Goal: Task Accomplishment & Management: Manage account settings

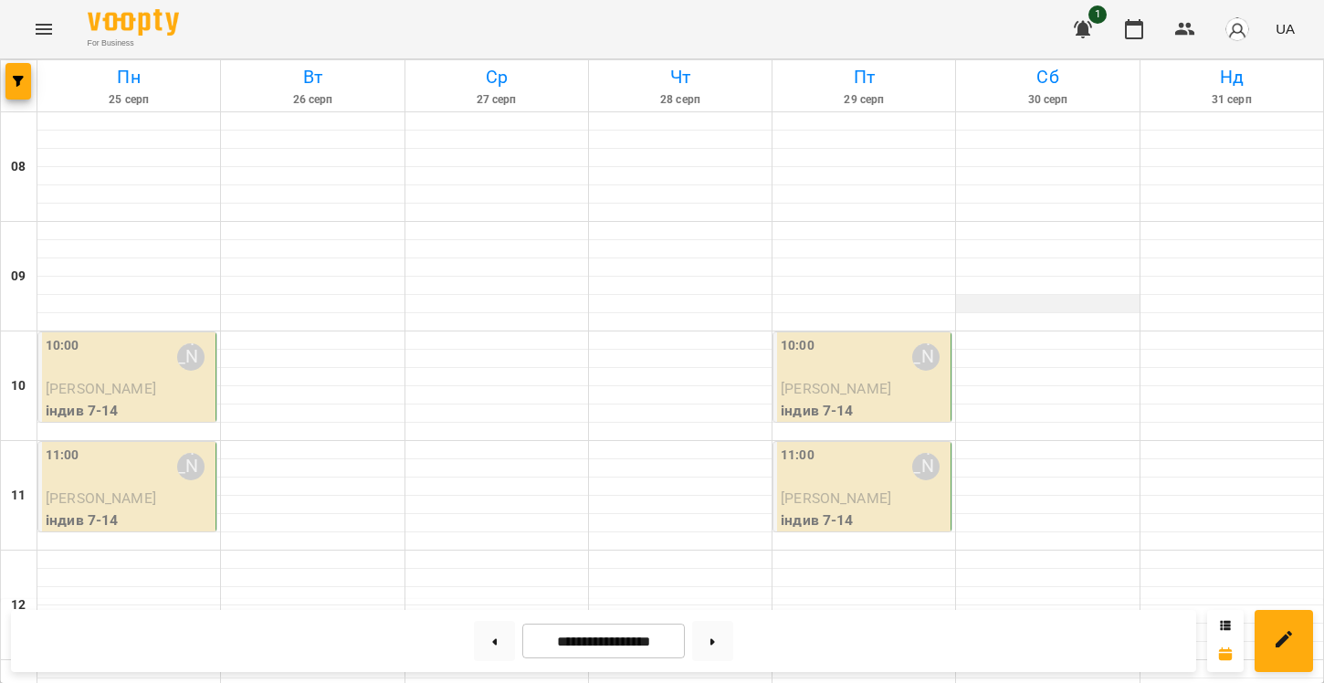
scroll to position [277, 0]
click at [486, 621] on div at bounding box center [495, 641] width 56 height 40
click at [558, 634] on input "**********" at bounding box center [603, 642] width 163 height 36
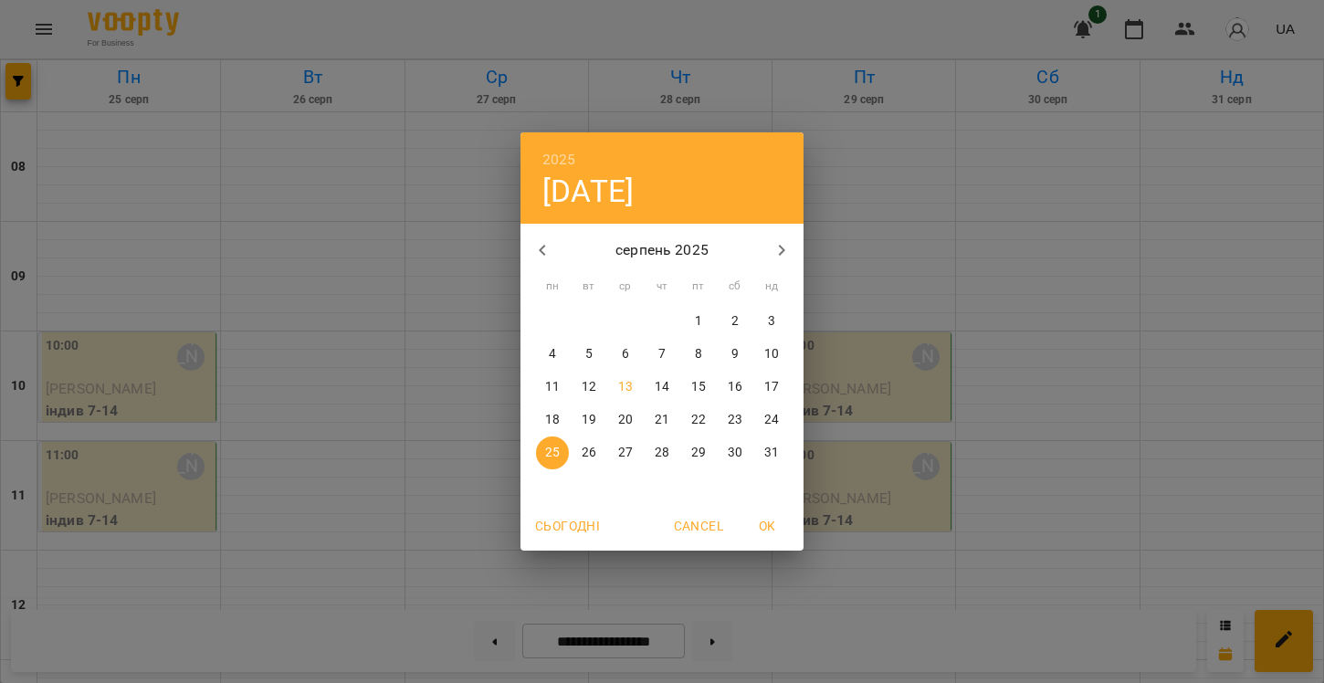
click at [552, 417] on p "18" at bounding box center [552, 420] width 15 height 18
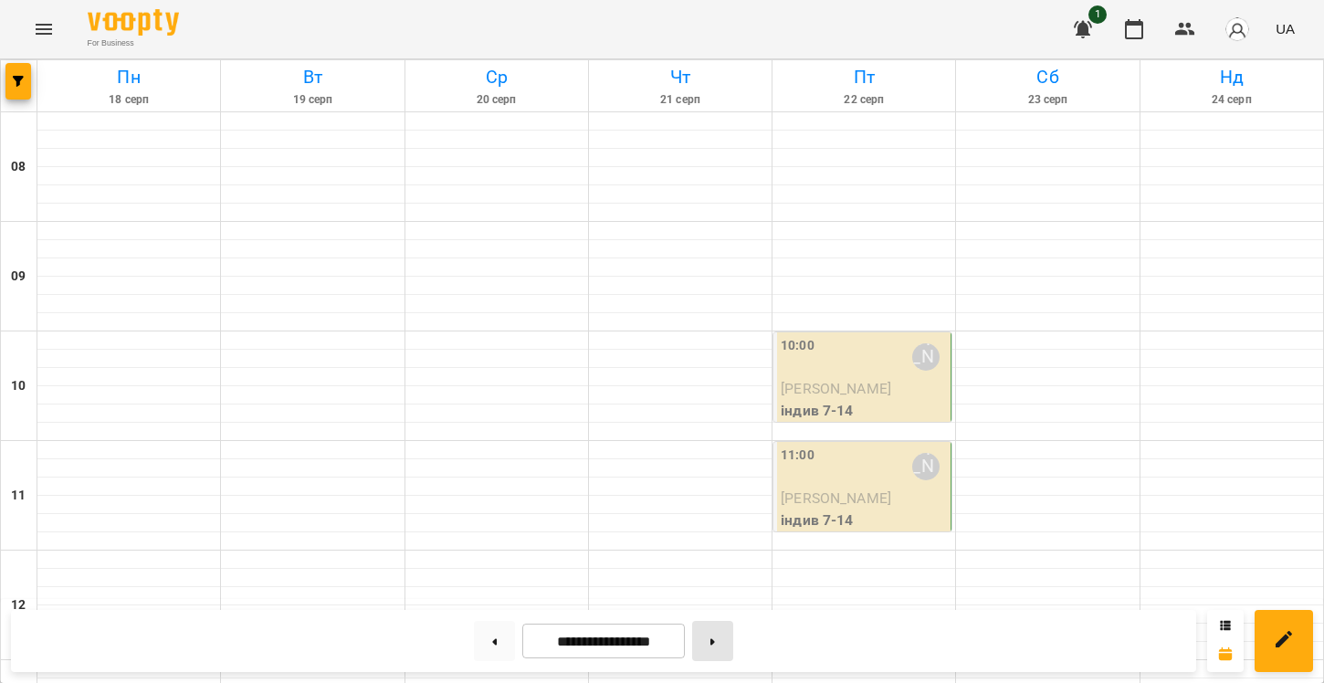
click at [710, 645] on button at bounding box center [712, 641] width 41 height 40
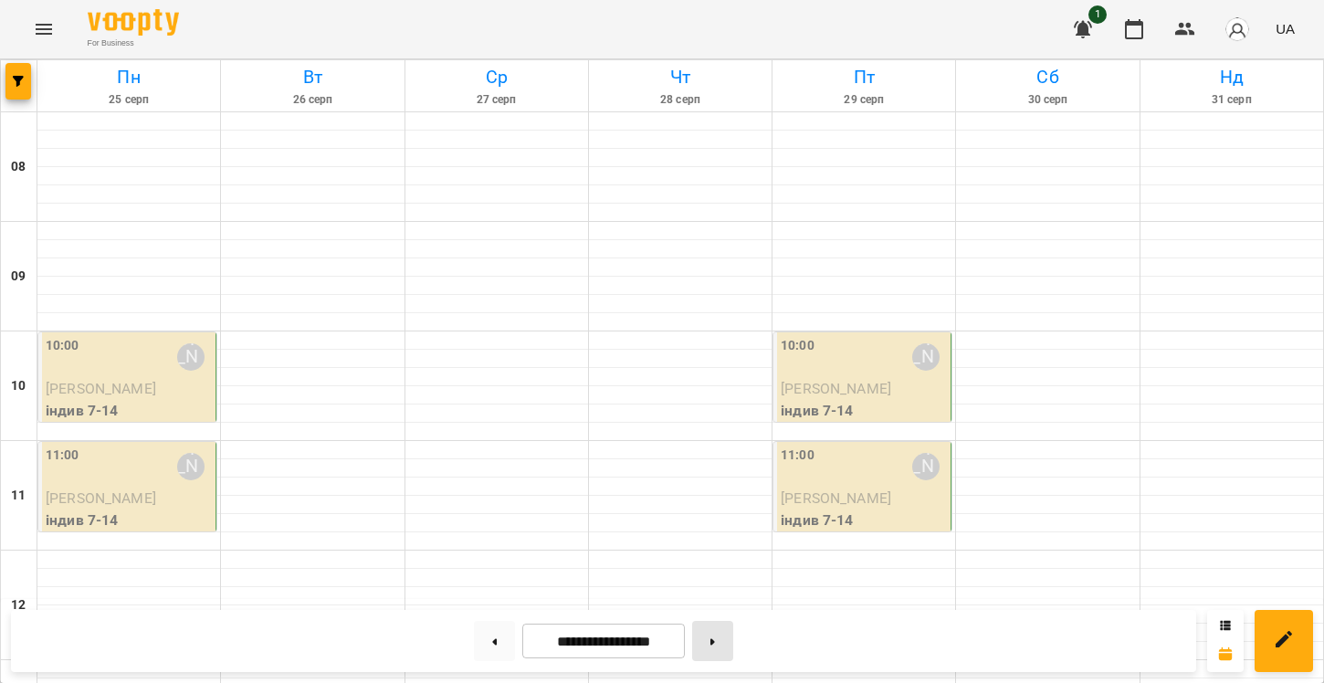
click at [723, 638] on button at bounding box center [712, 641] width 41 height 40
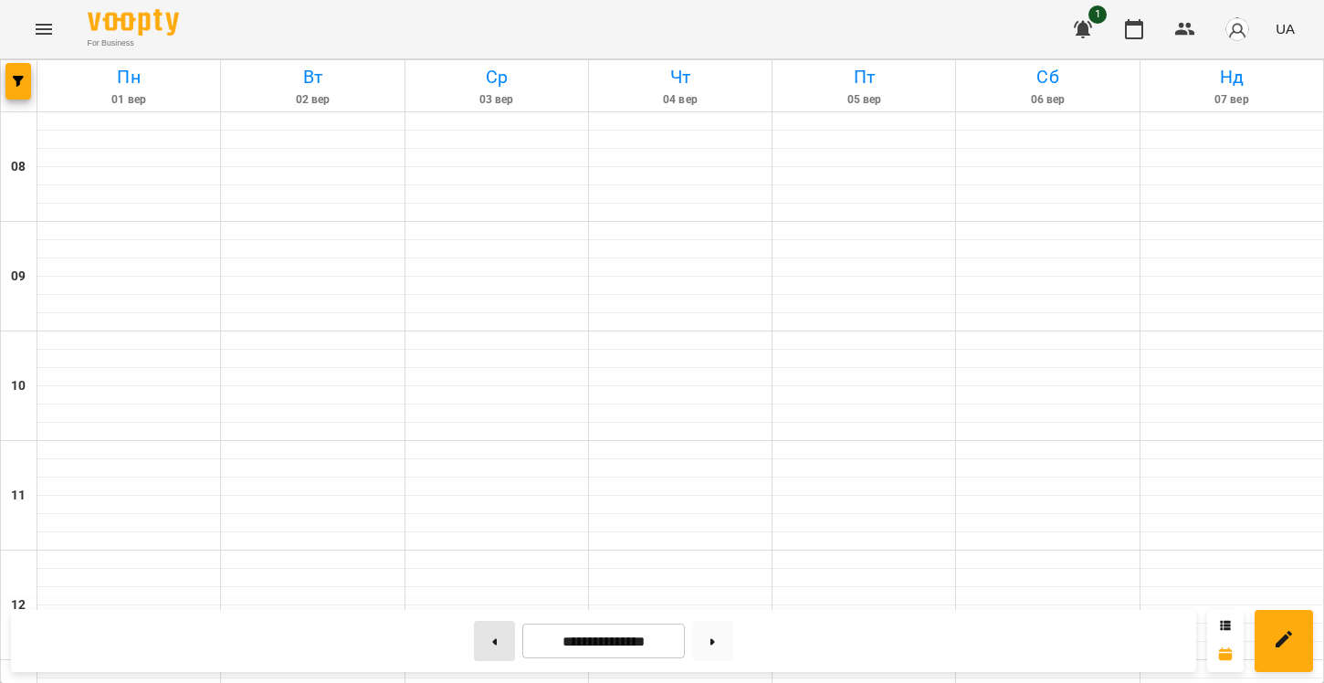
click at [499, 646] on button at bounding box center [494, 641] width 41 height 40
type input "**********"
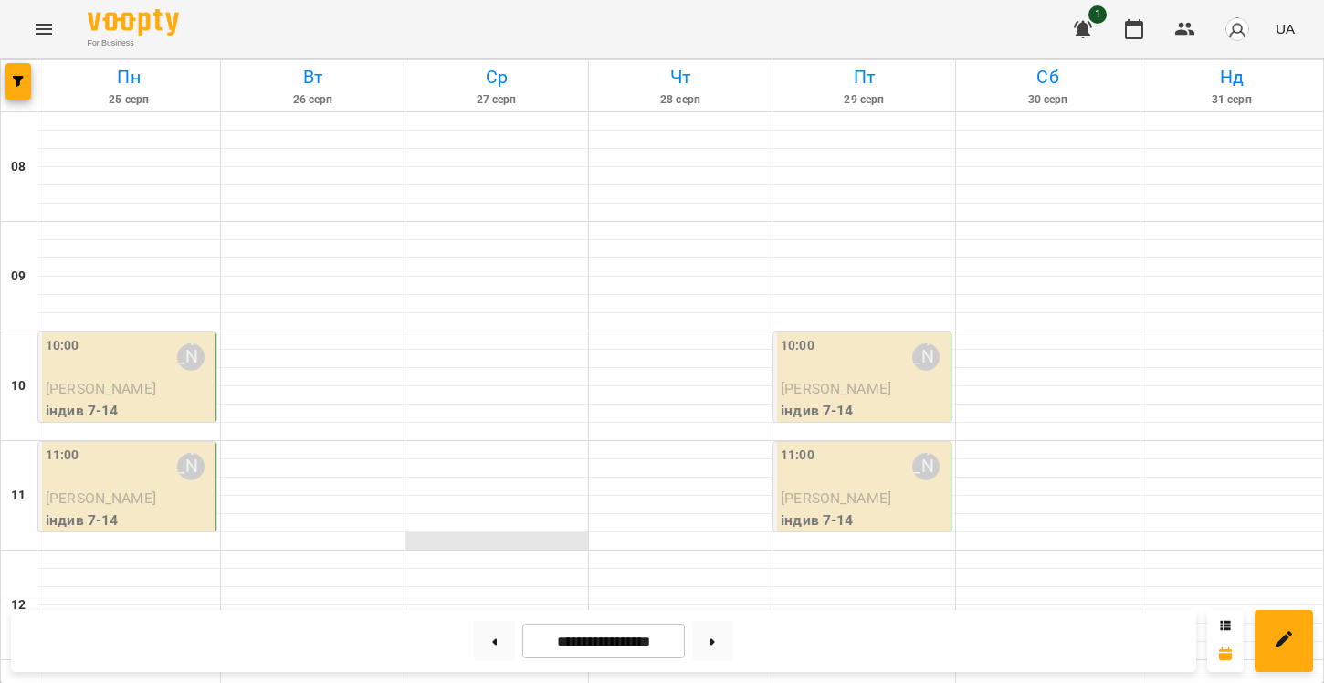
scroll to position [79, 0]
click at [1199, 48] on div "1 UA" at bounding box center [1181, 28] width 241 height 47
click at [1196, 46] on button "button" at bounding box center [1185, 29] width 44 height 44
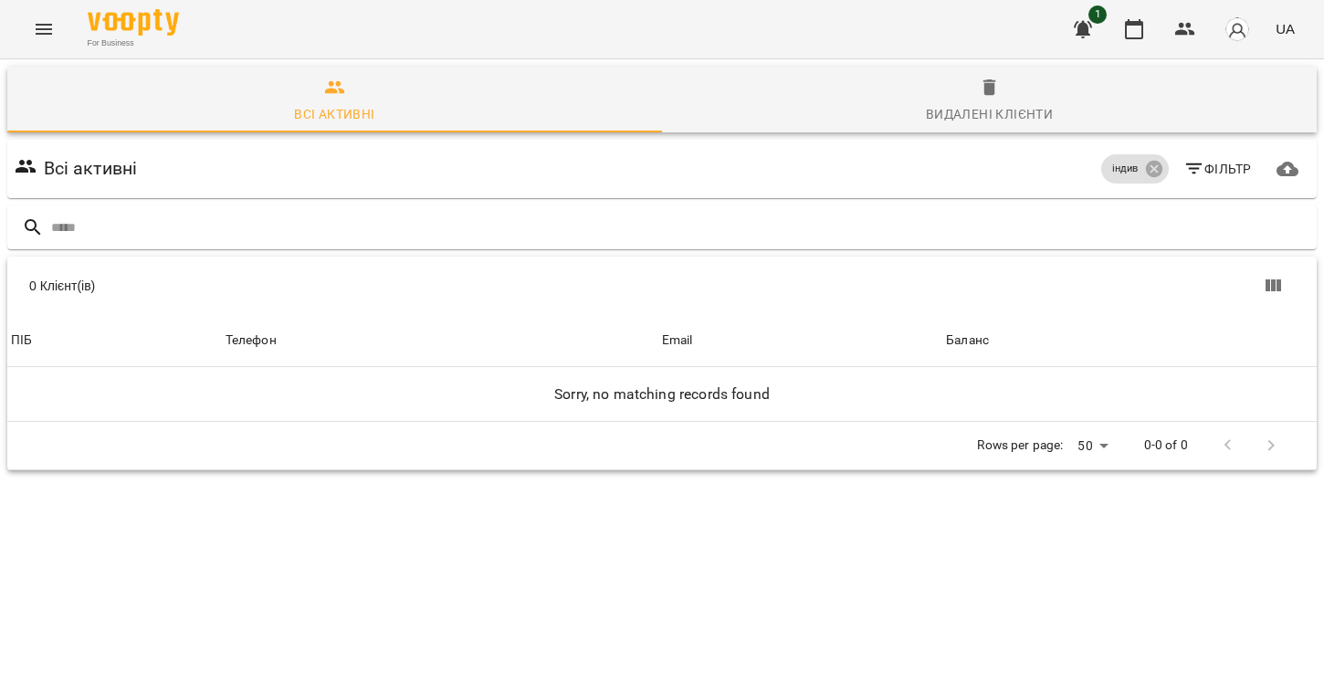
click at [1224, 43] on button "button" at bounding box center [1236, 28] width 47 height 47
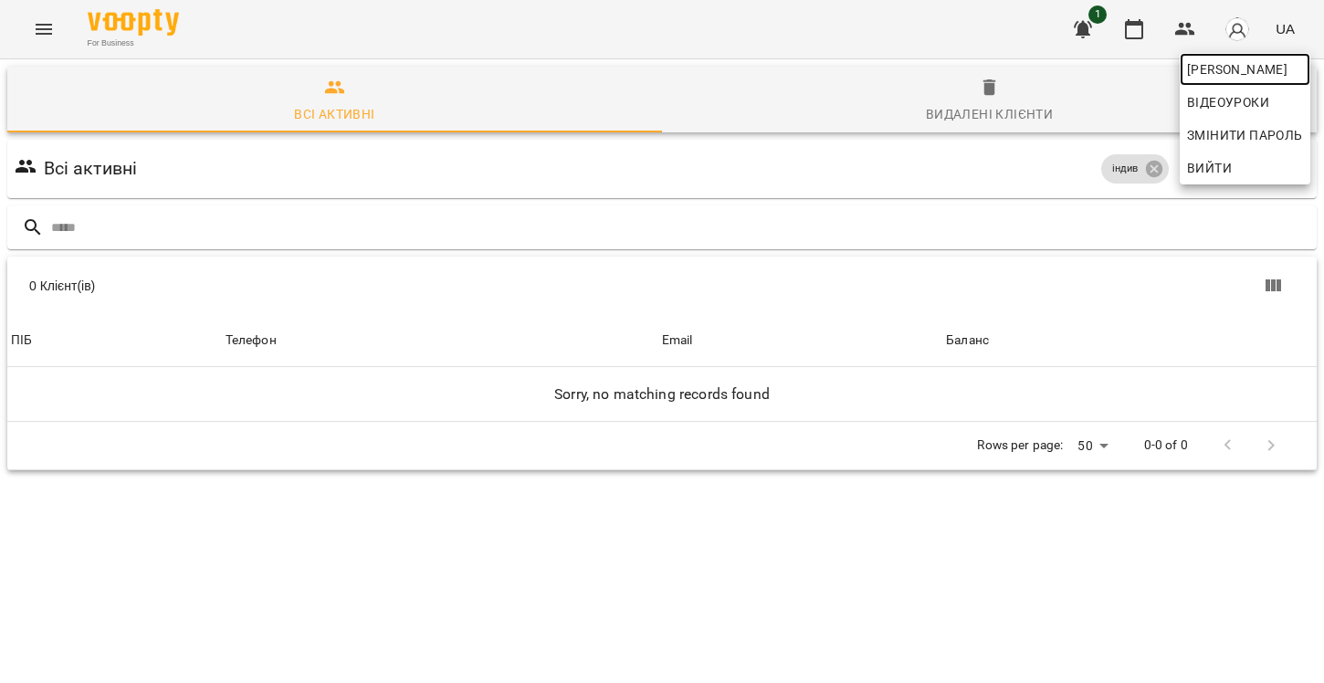
click at [1221, 64] on span "[PERSON_NAME]" at bounding box center [1245, 69] width 116 height 22
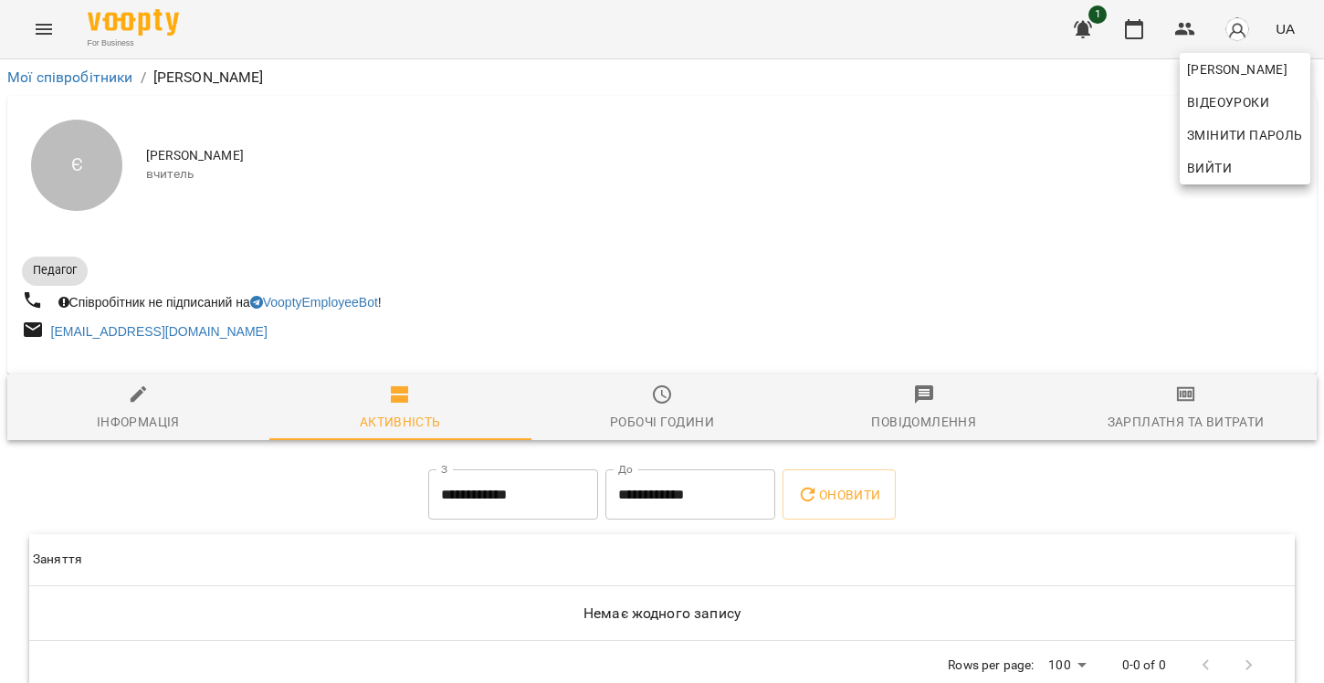
click at [1180, 411] on div at bounding box center [662, 341] width 1324 height 683
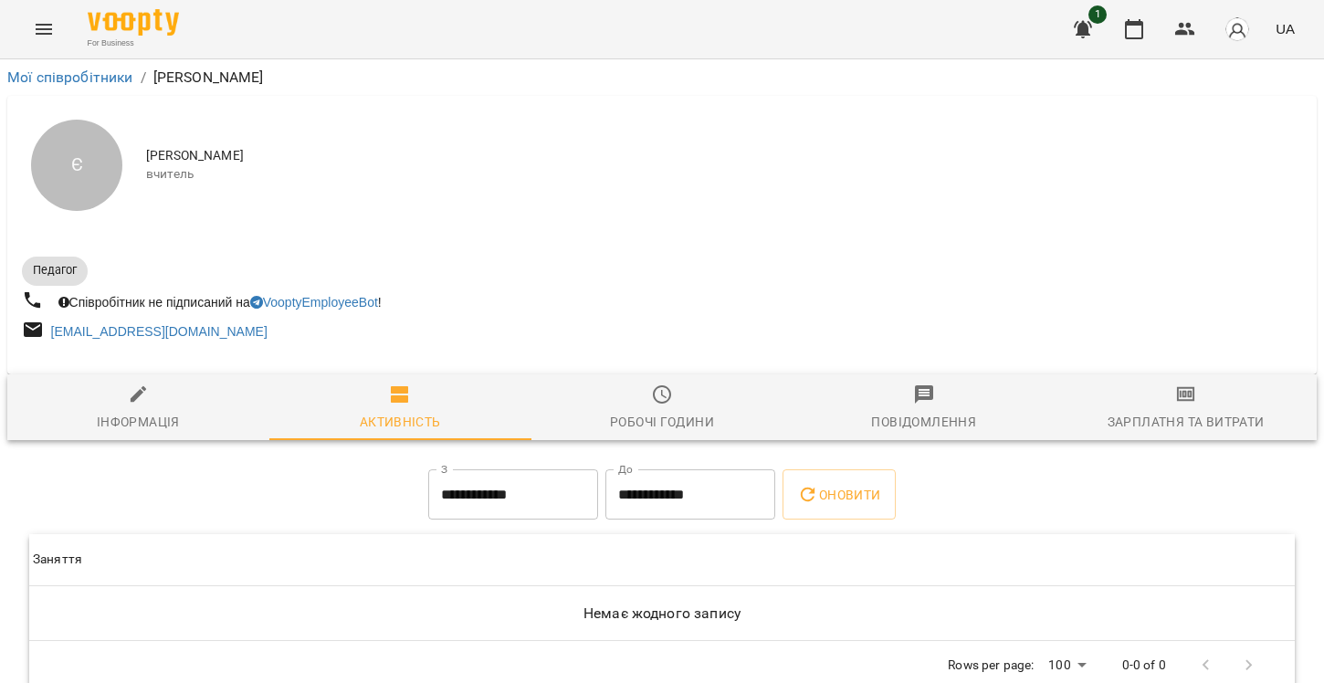
click at [1180, 411] on span "Зарплатня та Витрати" at bounding box center [1186, 407] width 240 height 49
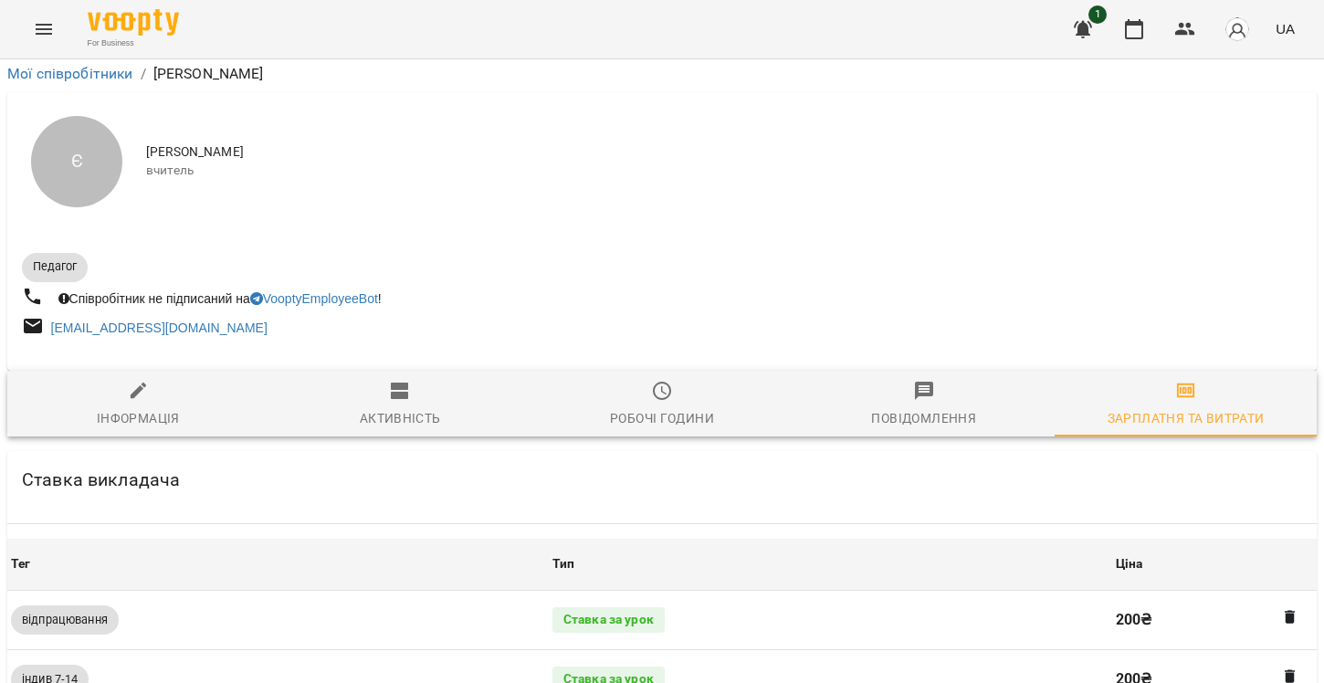
scroll to position [299, 0]
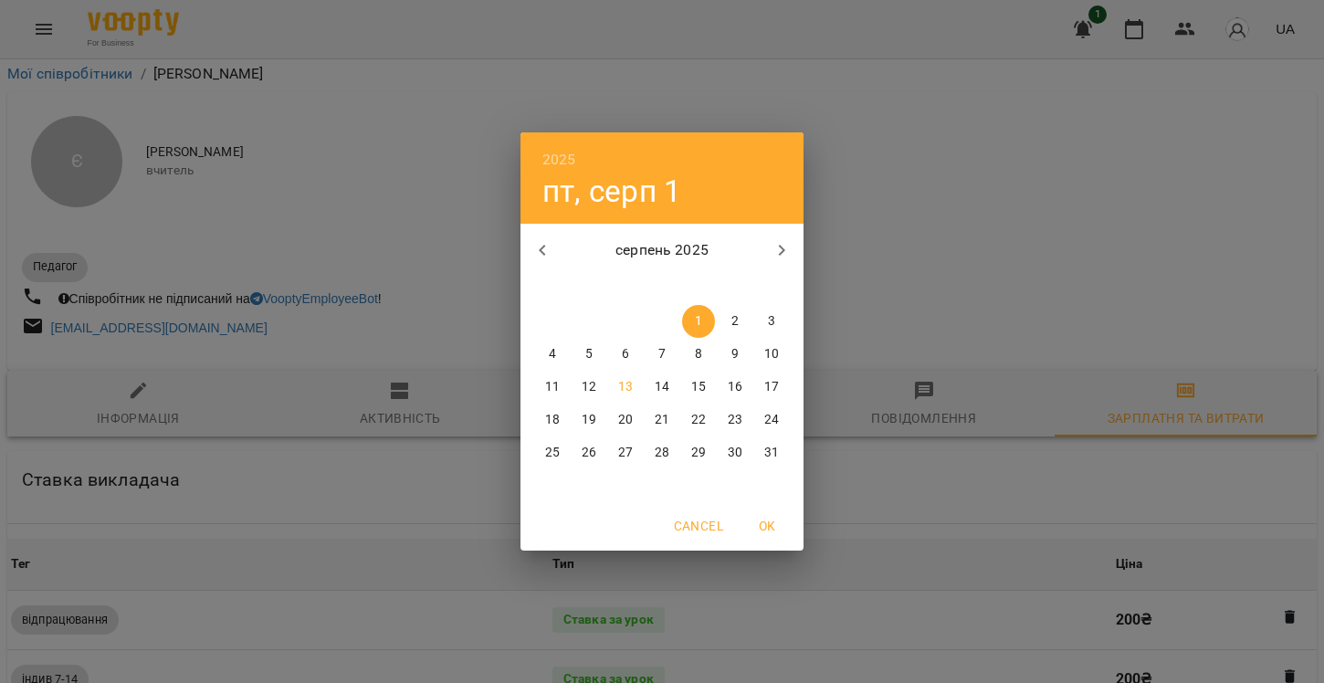
click at [549, 255] on icon "button" at bounding box center [542, 250] width 22 height 22
click at [589, 395] on p "15" at bounding box center [589, 387] width 15 height 18
type input "**********"
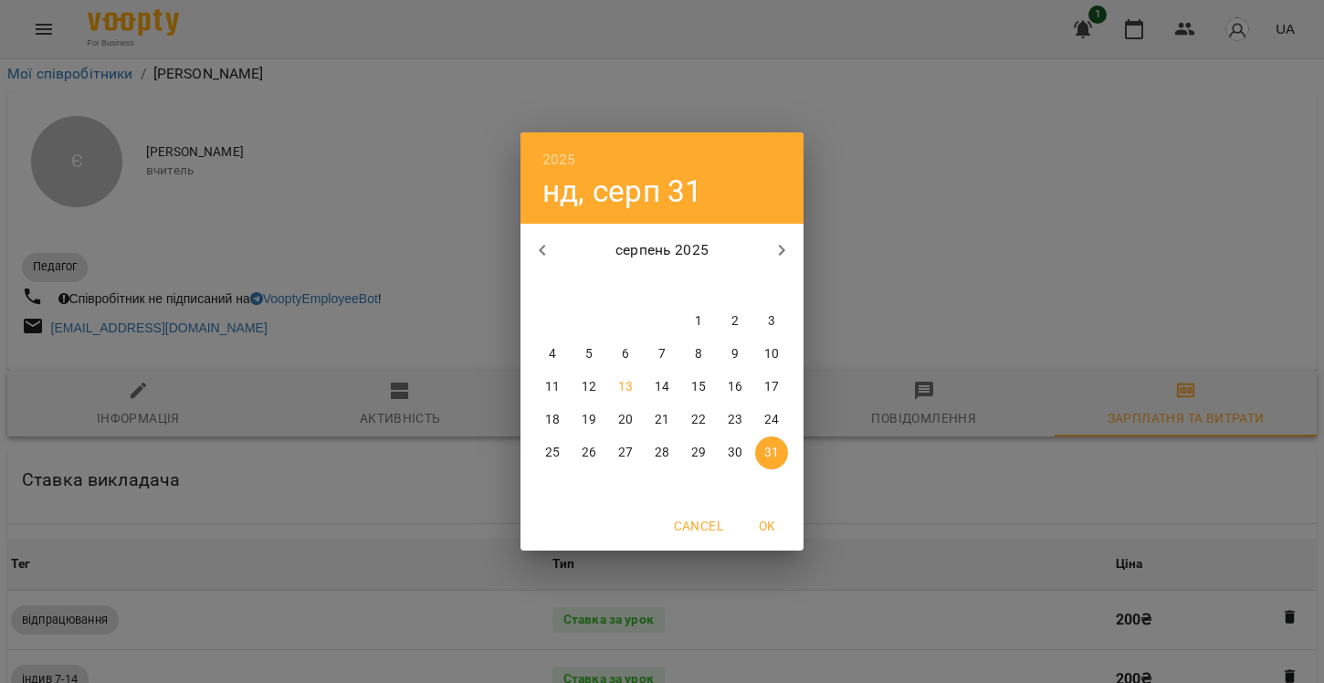
click at [698, 323] on p "1" at bounding box center [698, 321] width 7 height 18
type input "**********"
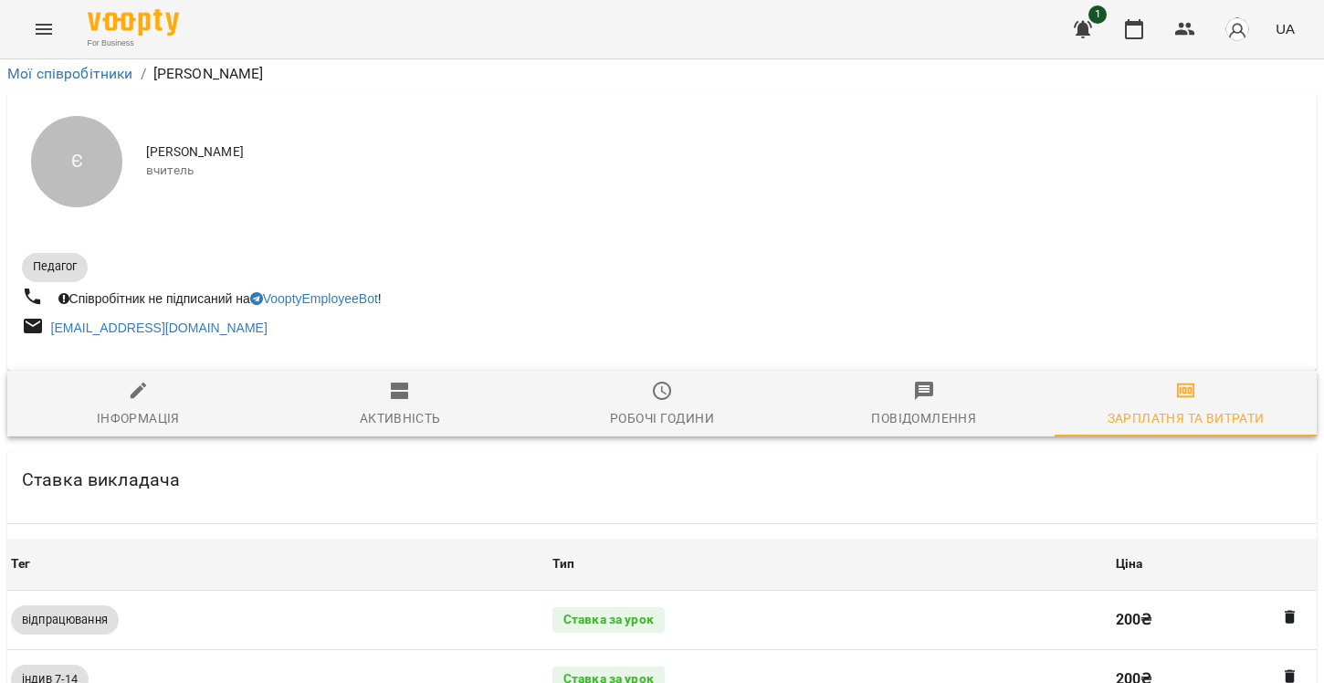
scroll to position [488, 0]
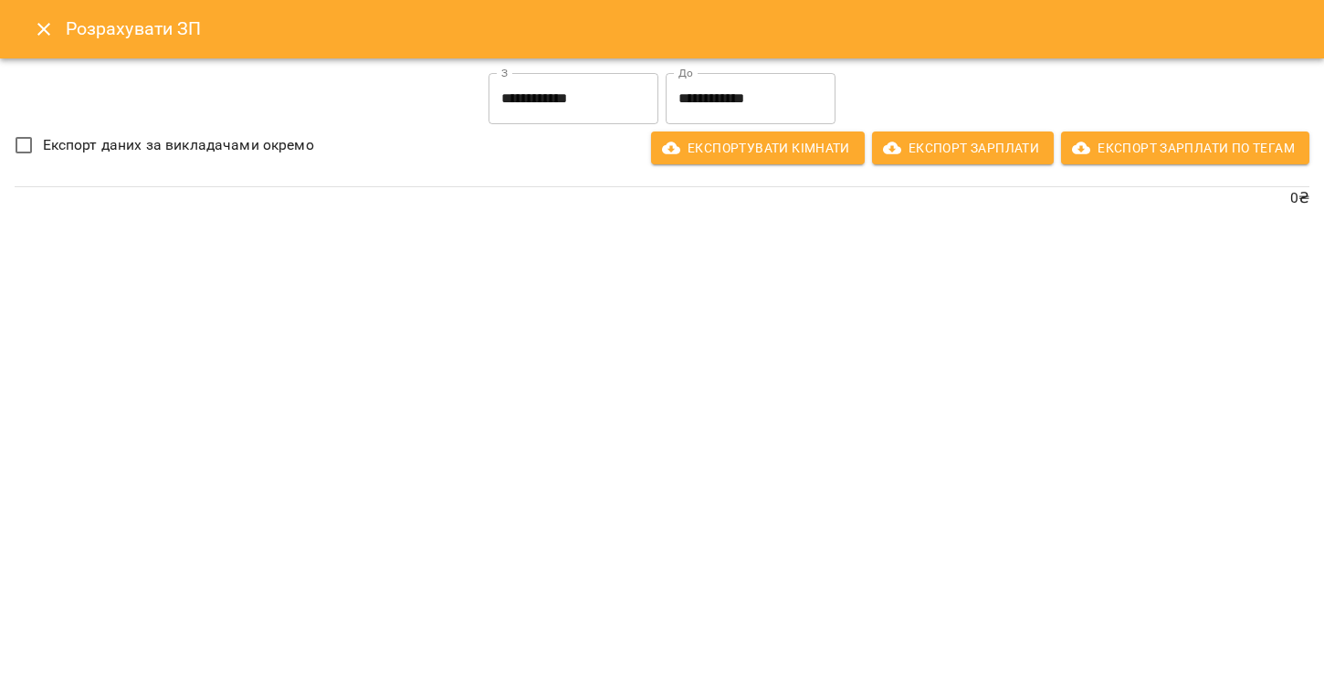
click at [51, 28] on icon "Close" at bounding box center [44, 29] width 22 height 22
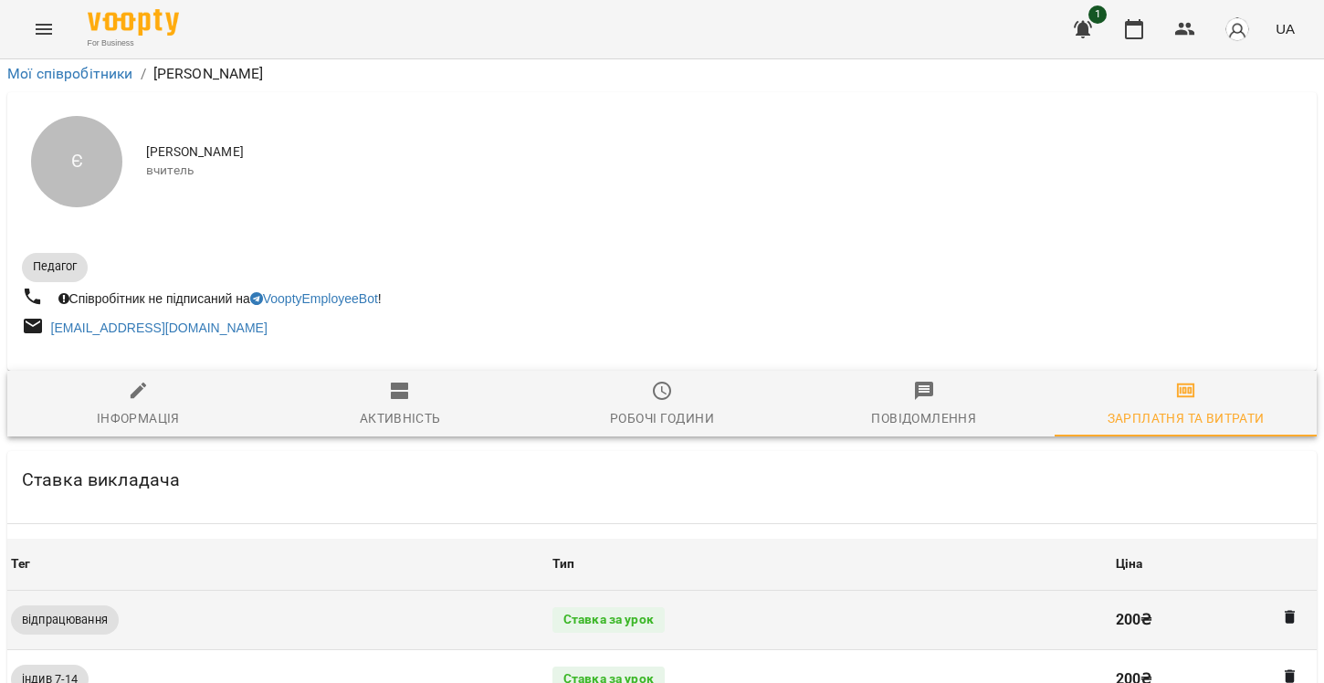
scroll to position [341, 0]
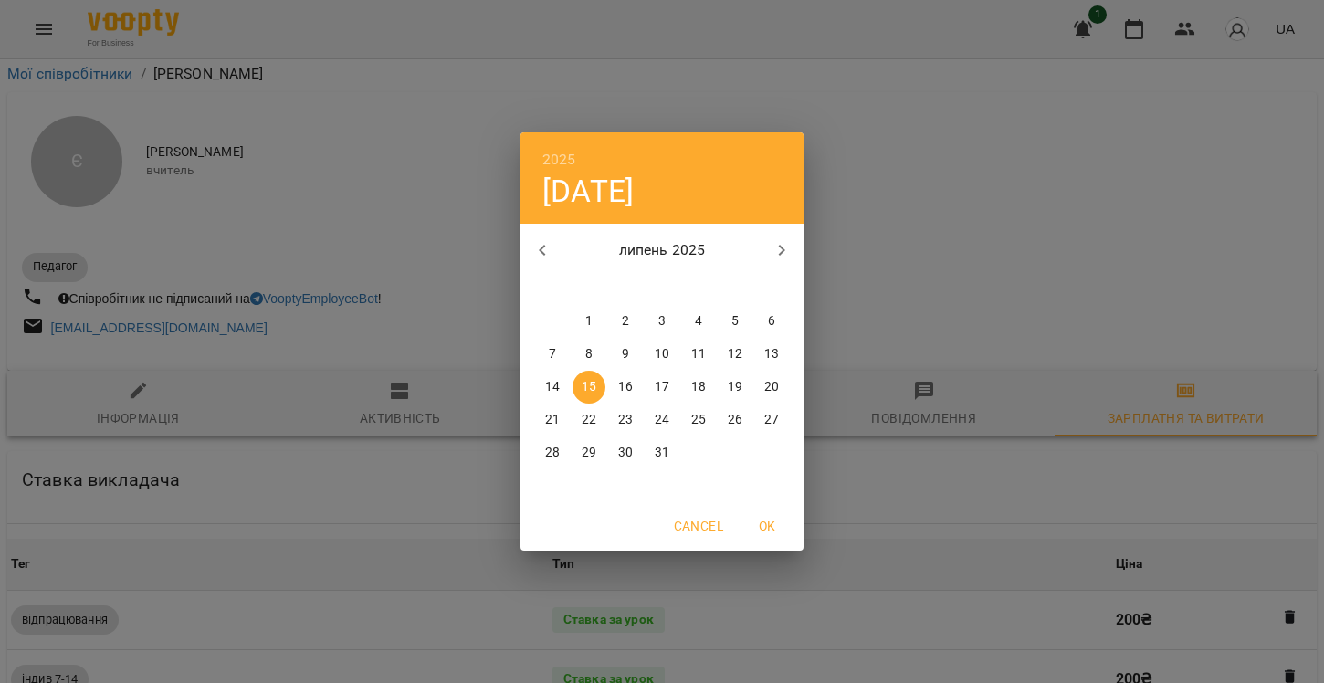
click at [768, 527] on span "OK" at bounding box center [767, 526] width 44 height 22
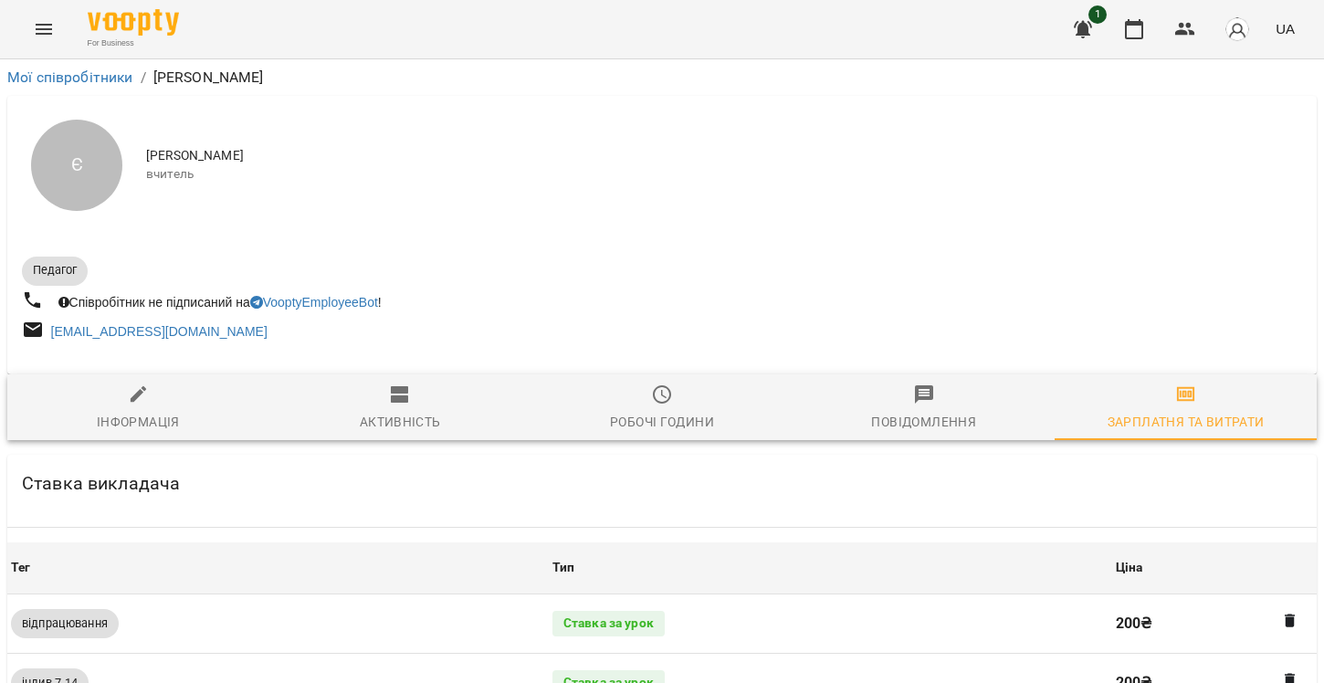
scroll to position [0, 0]
click at [1134, 37] on icon "button" at bounding box center [1134, 29] width 18 height 20
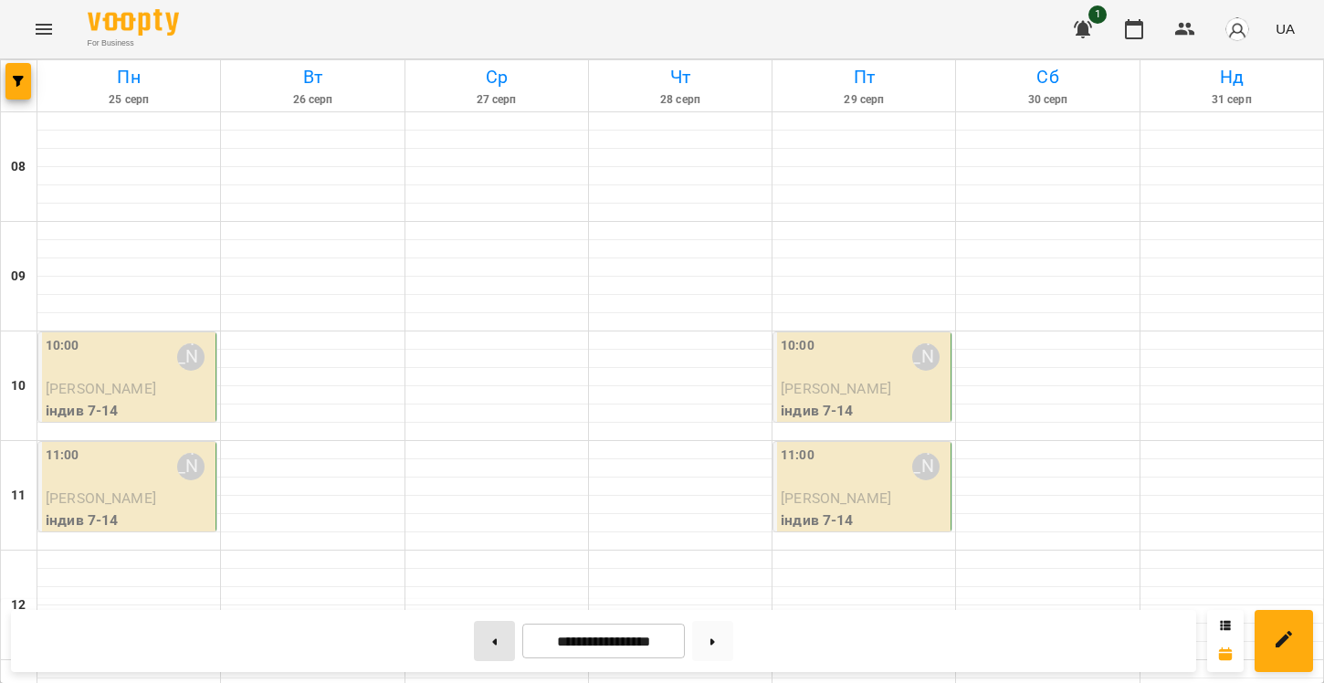
click at [493, 645] on button at bounding box center [494, 641] width 41 height 40
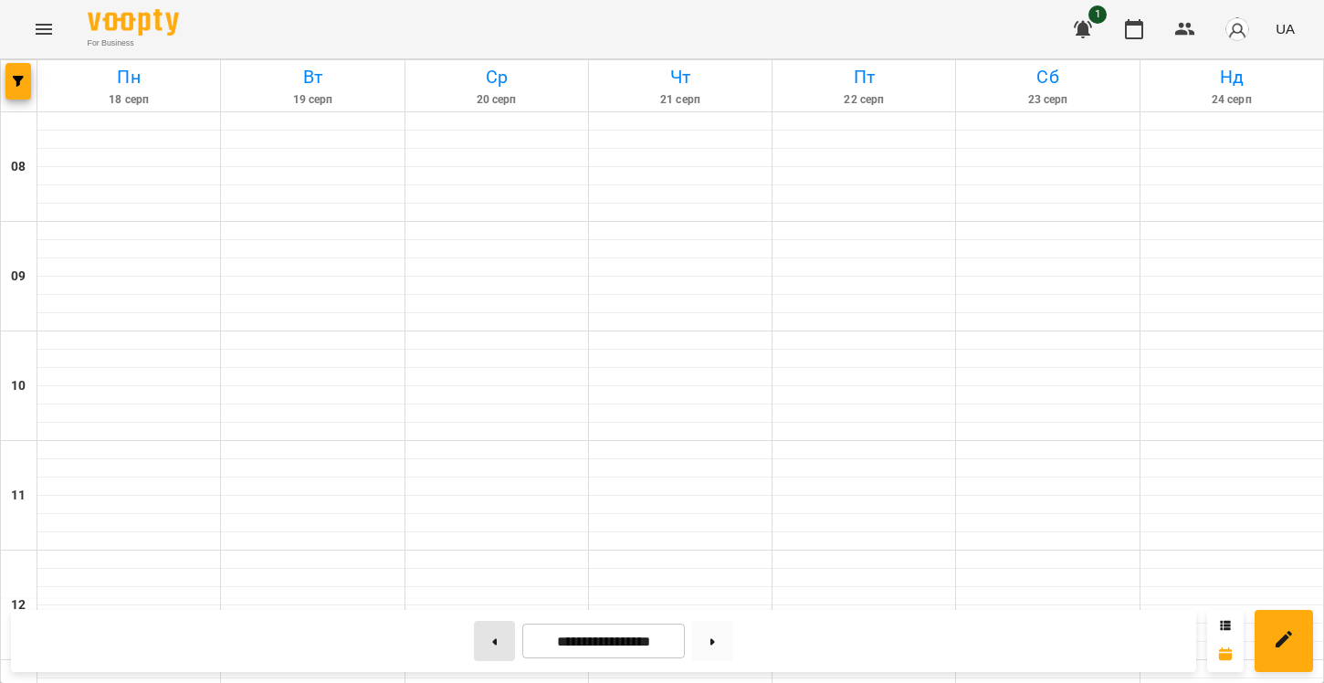
click at [493, 645] on button at bounding box center [494, 641] width 41 height 40
type input "**********"
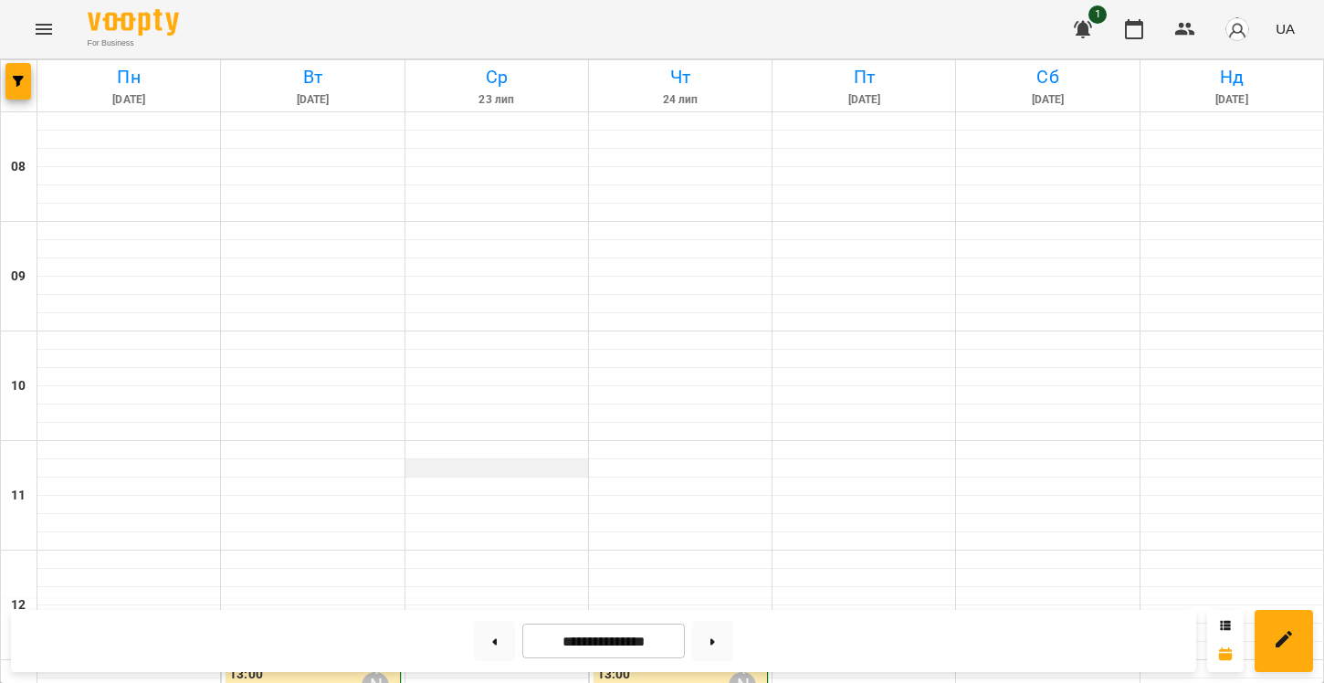
scroll to position [412, 0]
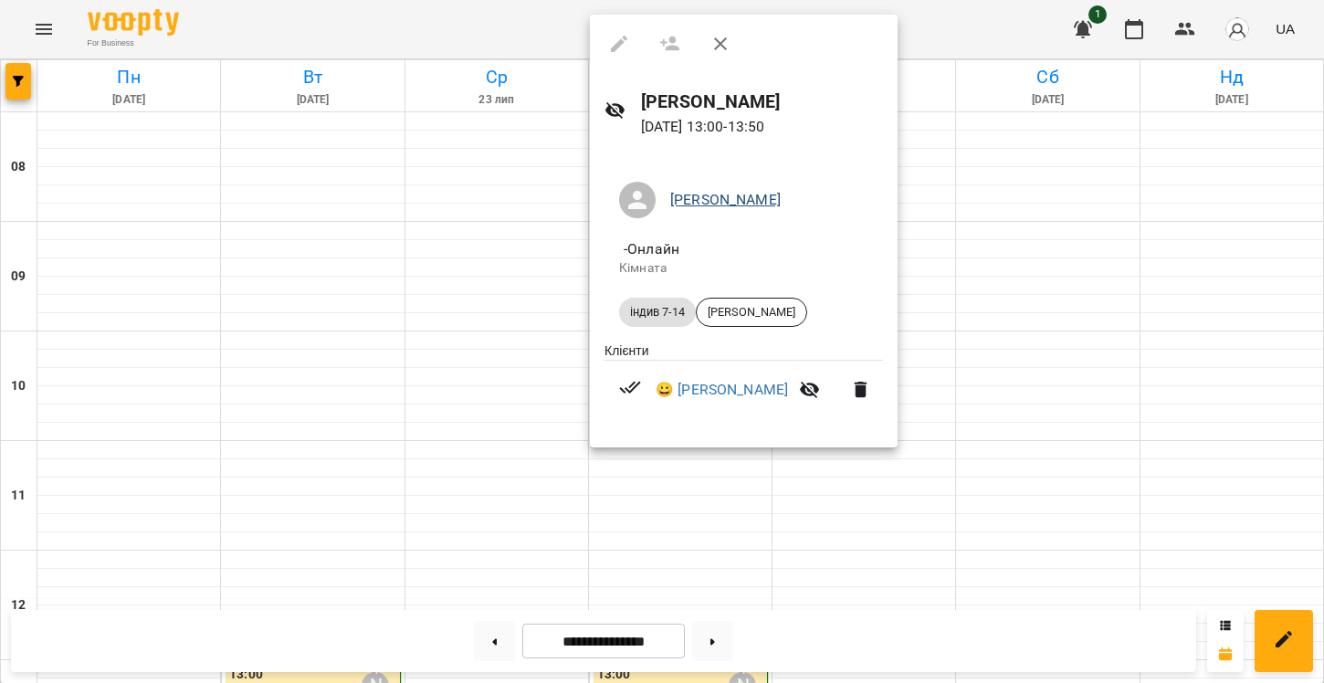
click at [695, 204] on link "[PERSON_NAME]" at bounding box center [725, 199] width 110 height 17
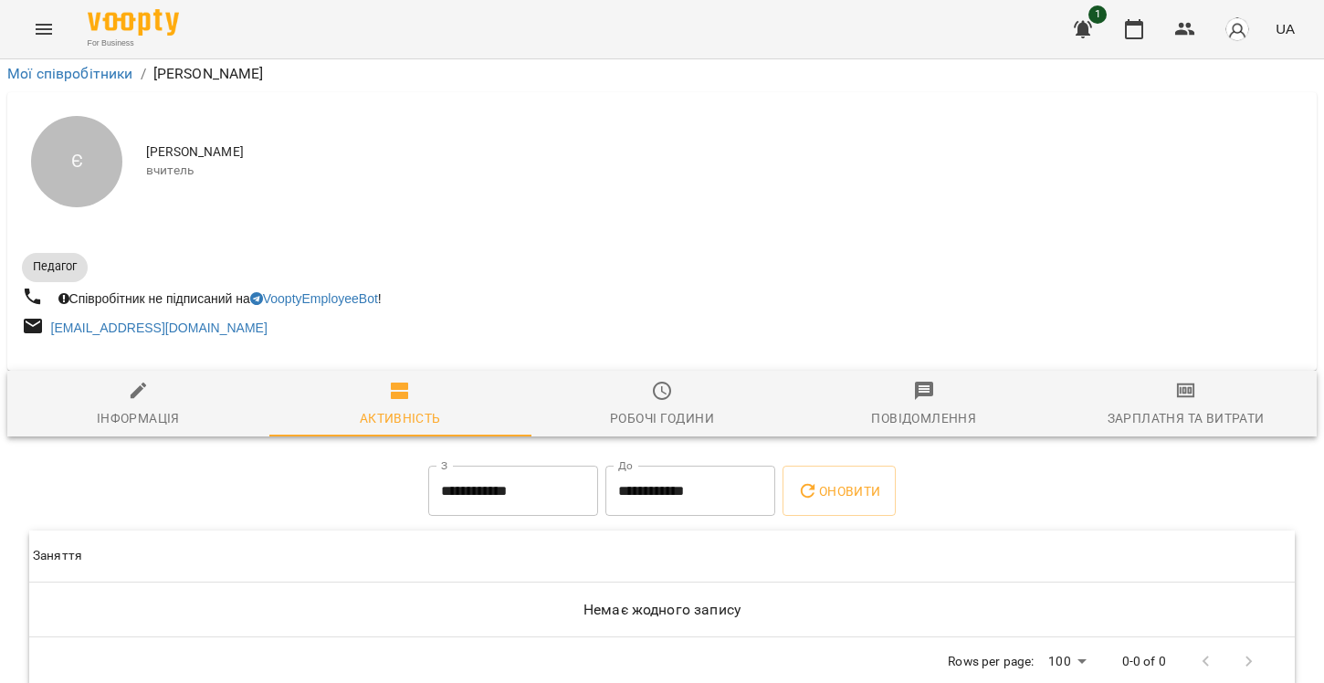
scroll to position [33, 0]
click at [1154, 407] on div "Зарплатня та Витрати" at bounding box center [1186, 418] width 157 height 22
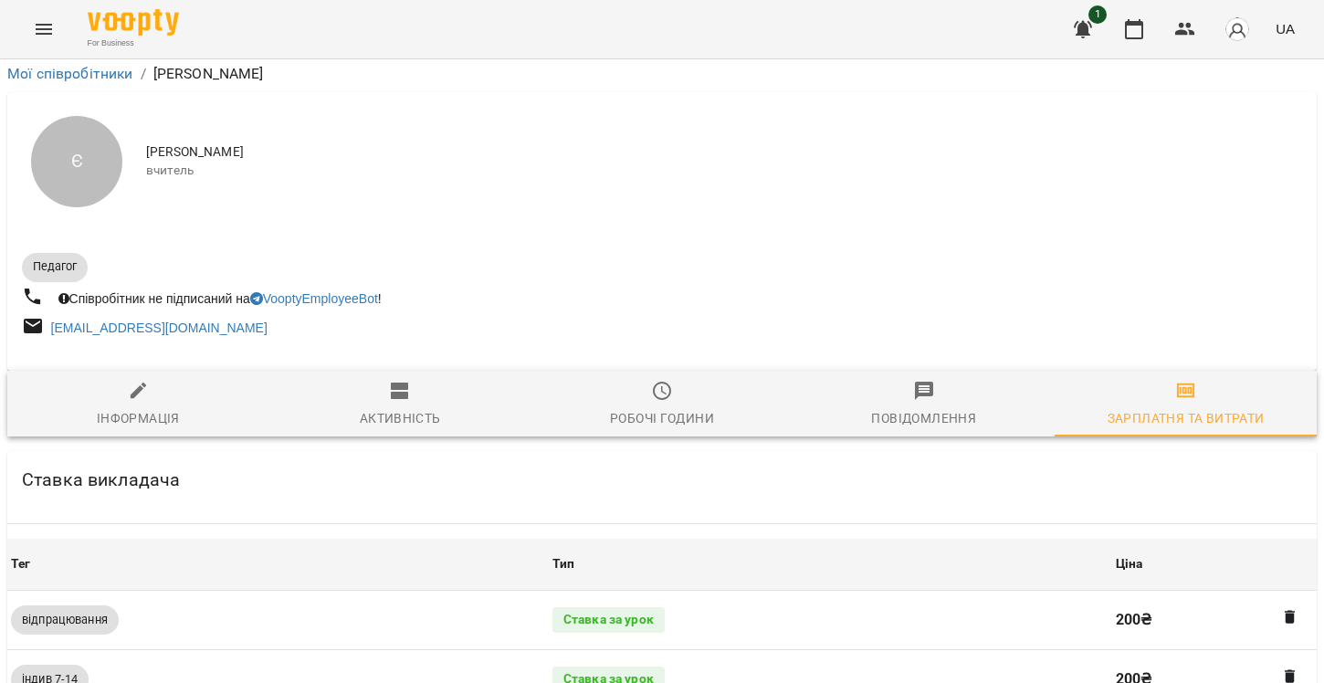
scroll to position [531, 0]
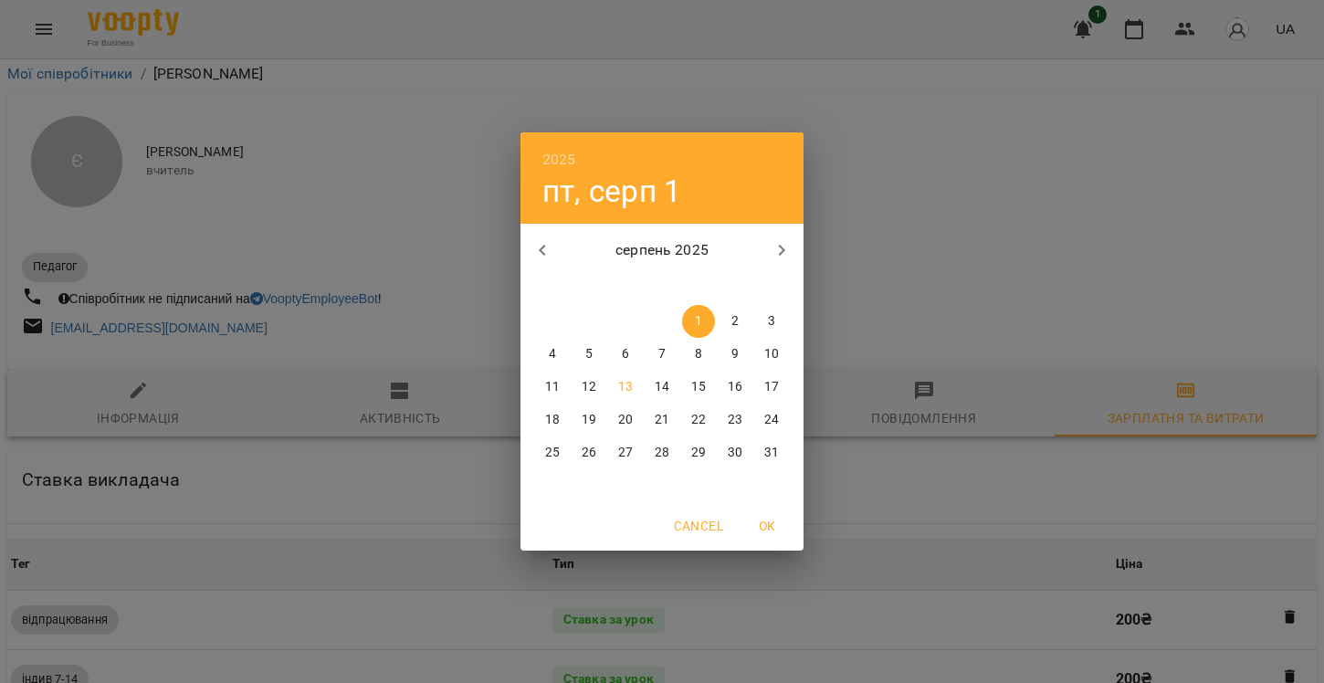
click at [548, 255] on icon "button" at bounding box center [542, 250] width 22 height 22
click at [583, 383] on p "15" at bounding box center [589, 387] width 15 height 18
type input "**********"
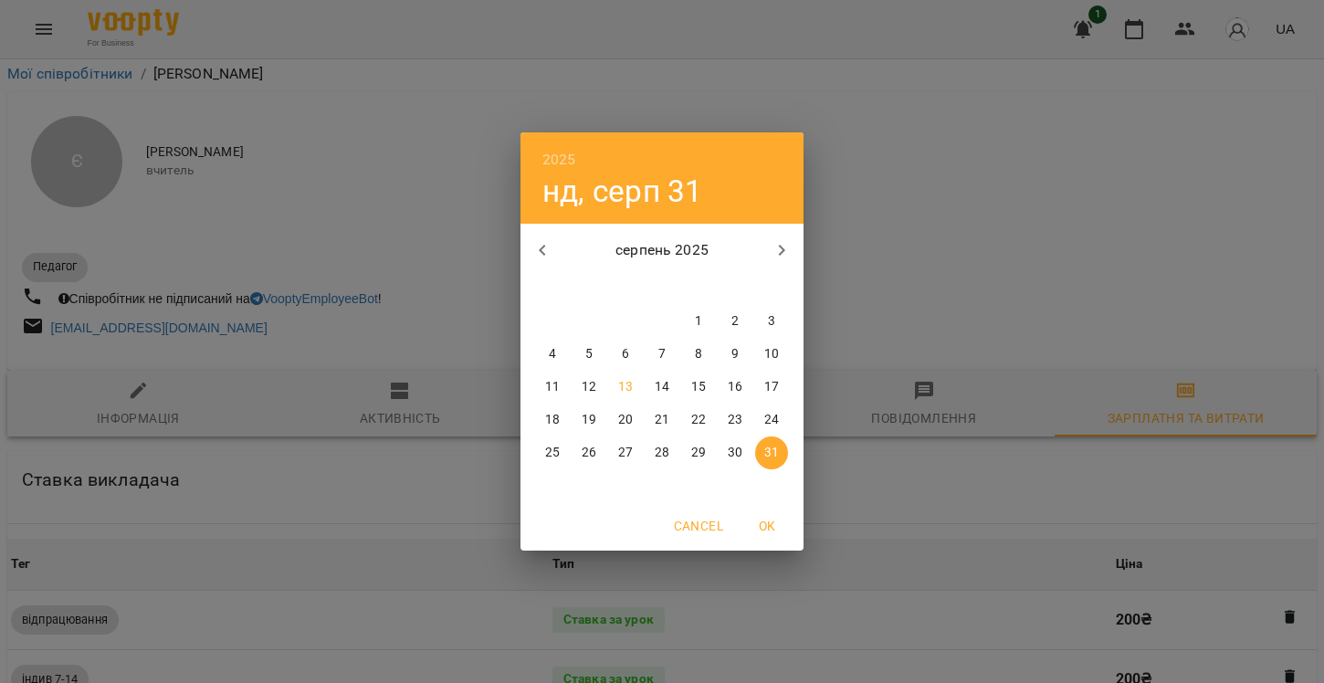
click at [691, 322] on span "1" at bounding box center [698, 321] width 33 height 18
type input "**********"
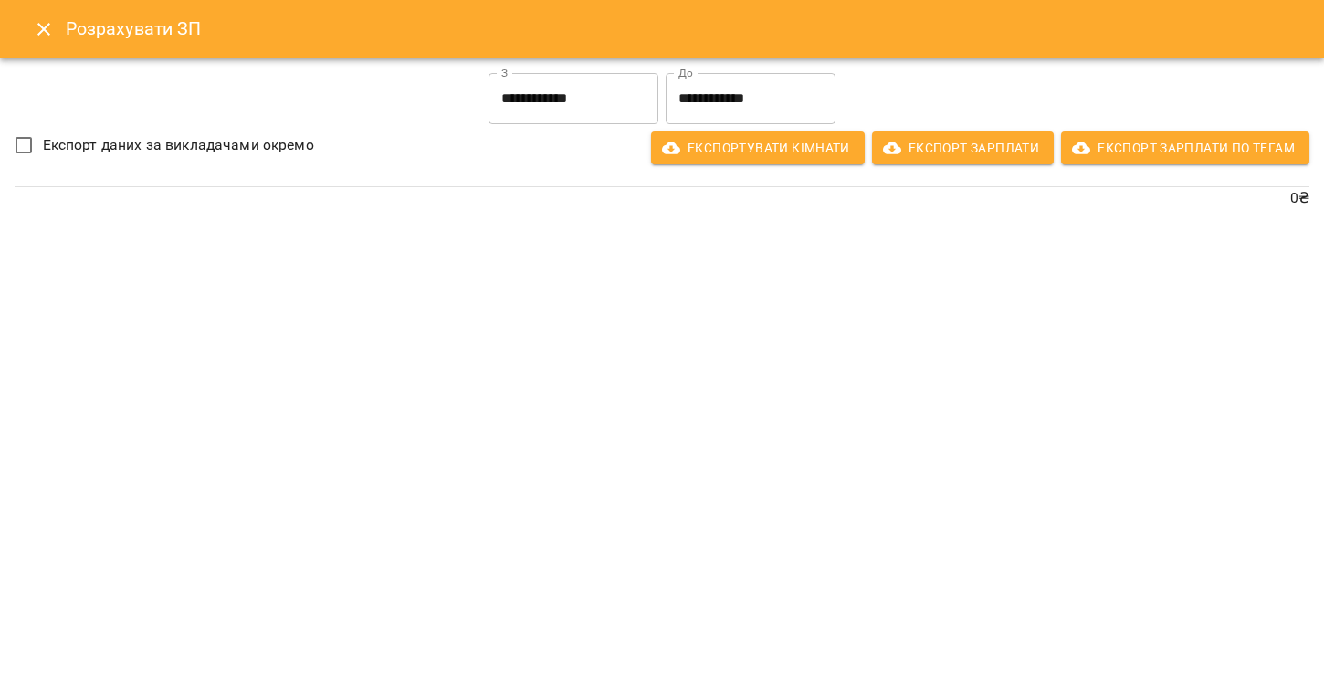
click at [42, 19] on icon "Close" at bounding box center [44, 29] width 22 height 22
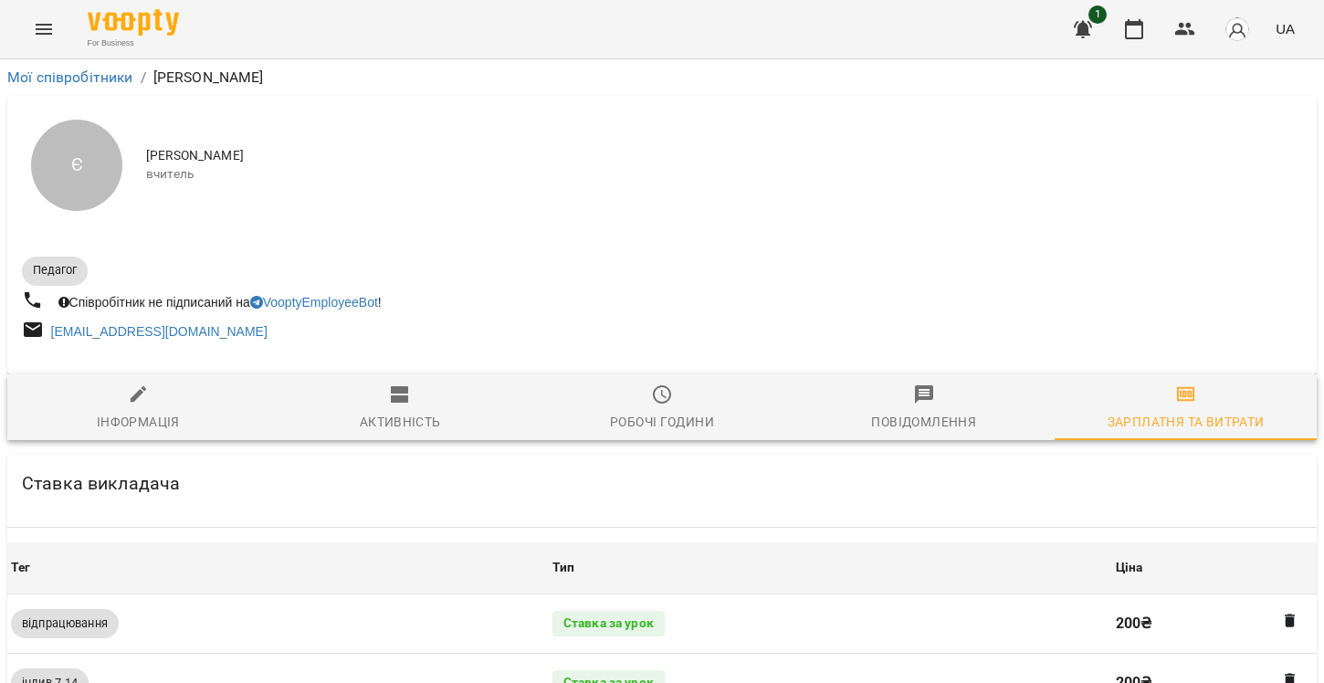
scroll to position [0, 0]
click at [629, 420] on div "Робочі години" at bounding box center [662, 422] width 104 height 22
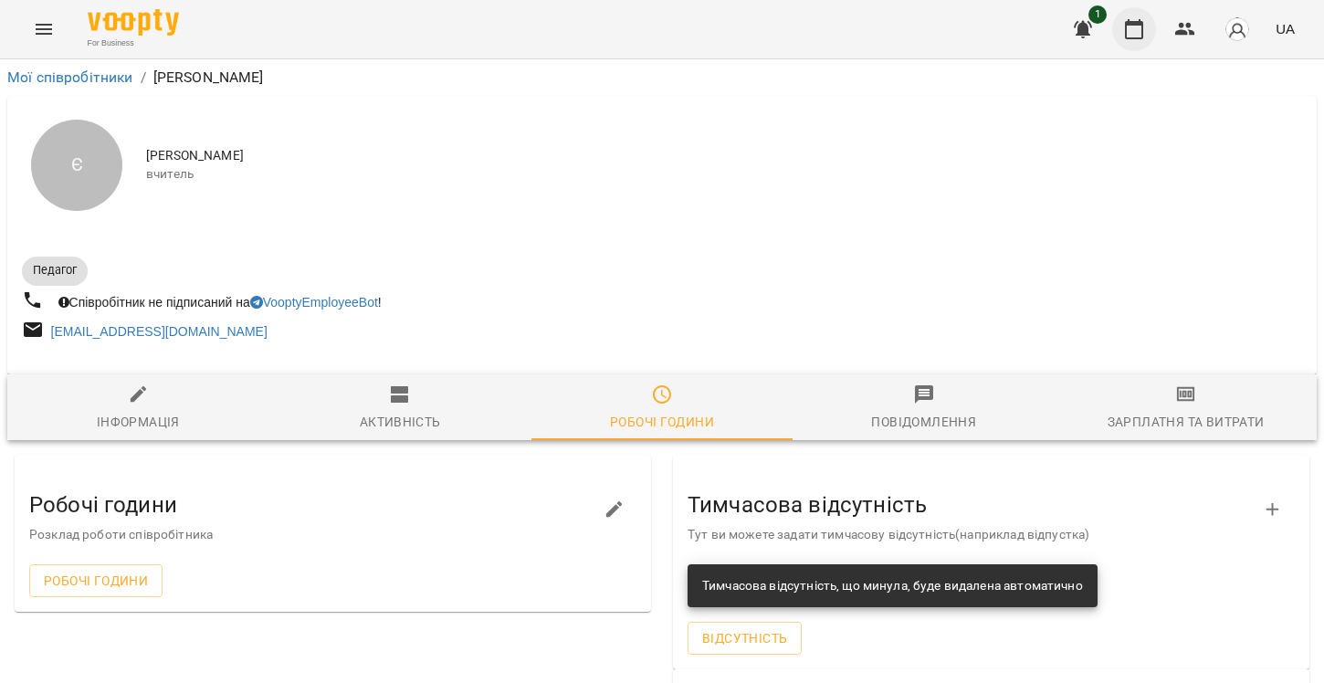
click at [1142, 36] on icon "button" at bounding box center [1134, 29] width 22 height 22
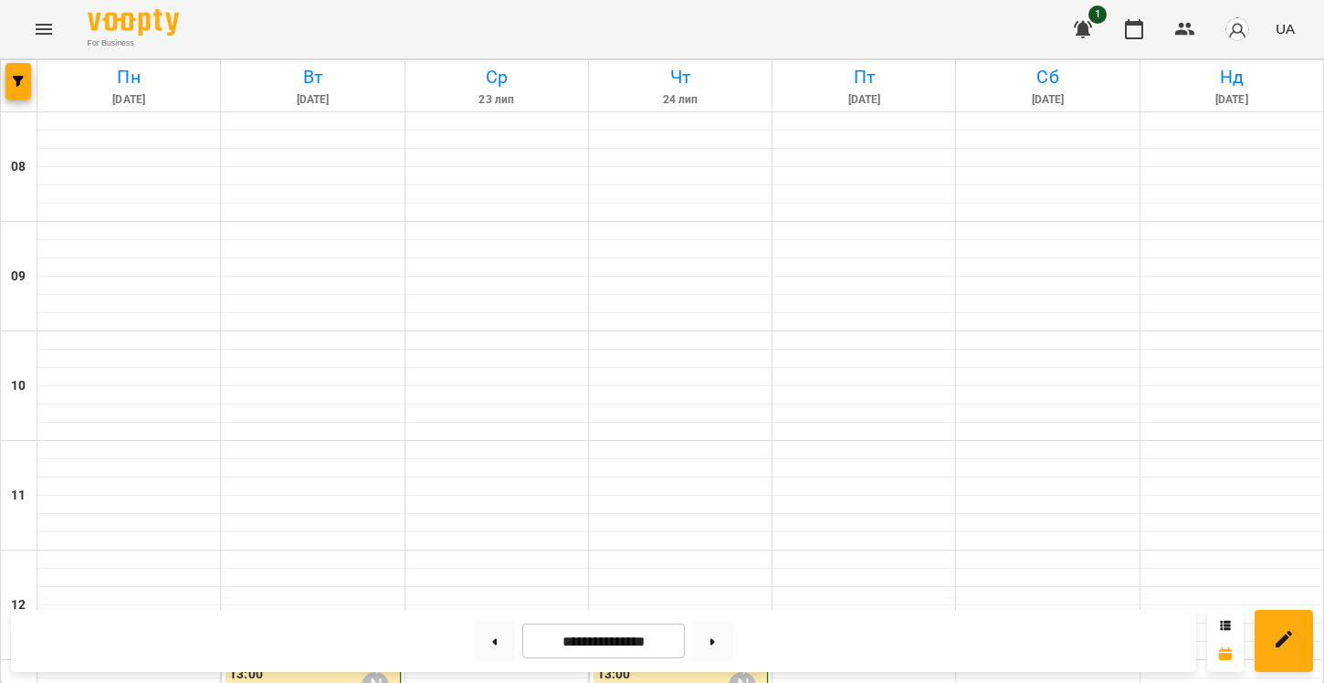
scroll to position [340, 0]
click at [644, 650] on input "**********" at bounding box center [603, 642] width 163 height 36
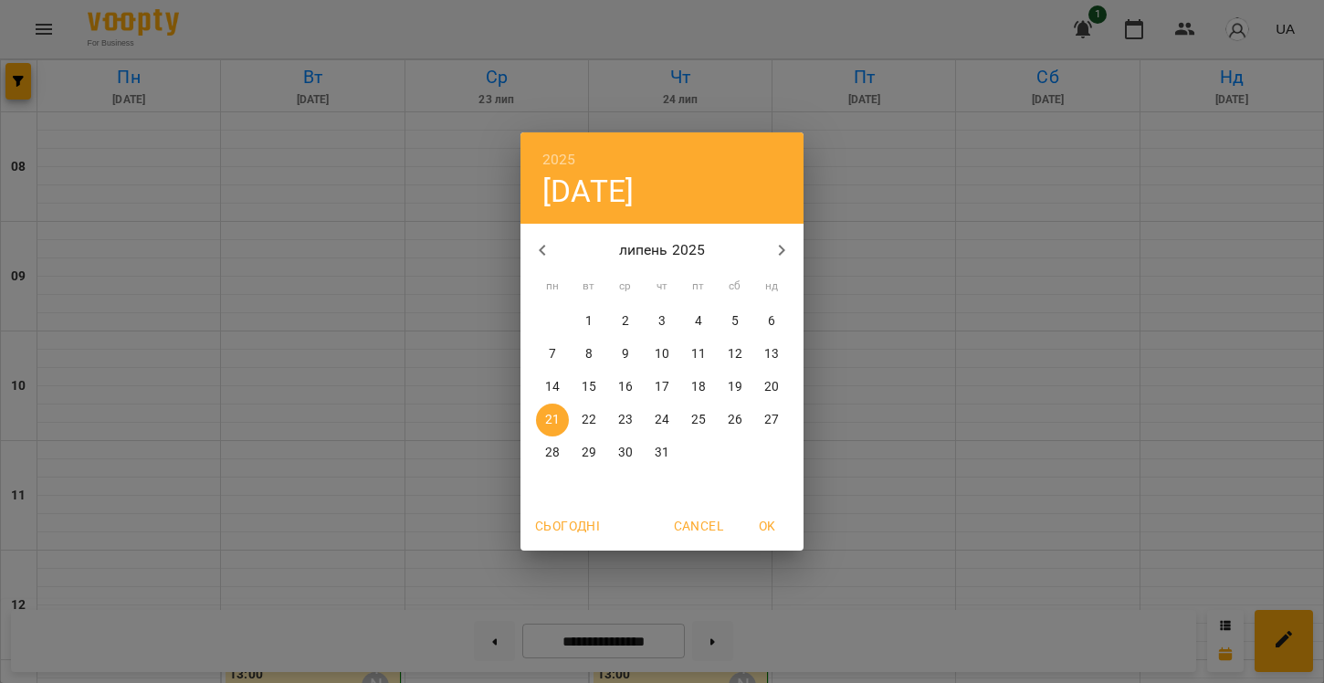
click at [767, 258] on button "button" at bounding box center [782, 250] width 44 height 44
click at [624, 379] on p "13" at bounding box center [625, 387] width 15 height 18
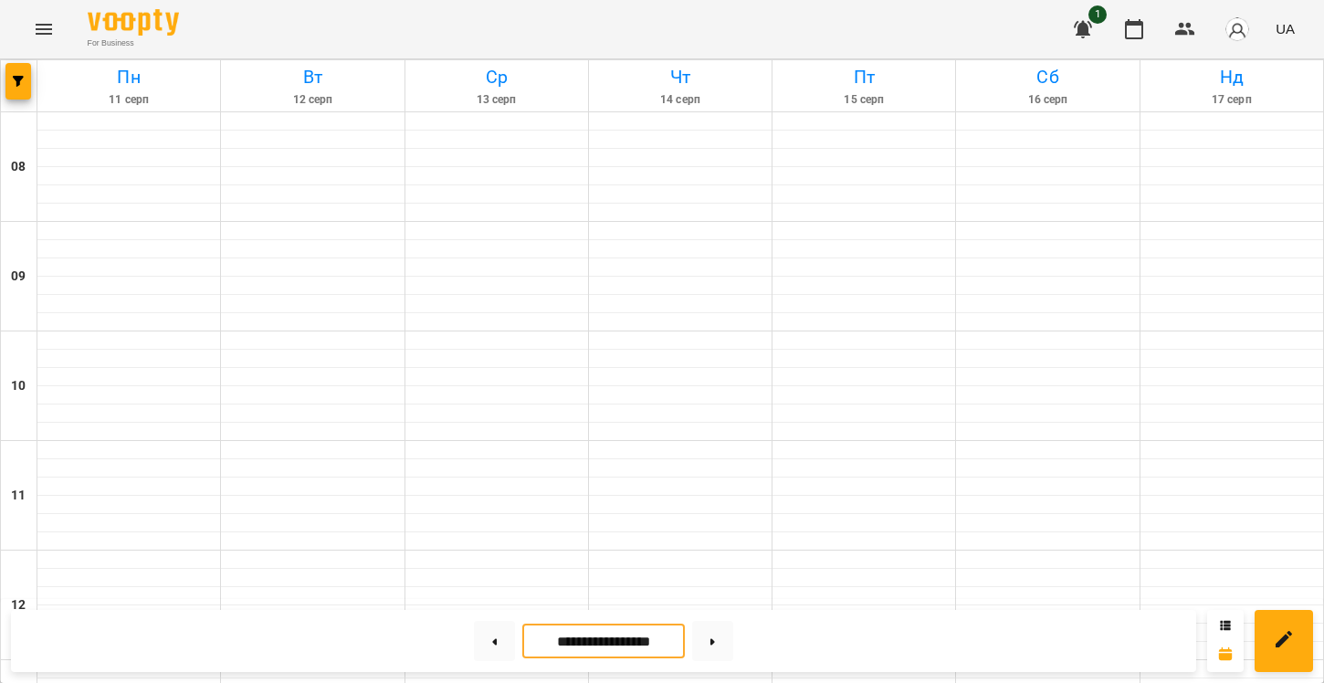
scroll to position [73, 0]
click at [723, 646] on button at bounding box center [712, 641] width 41 height 40
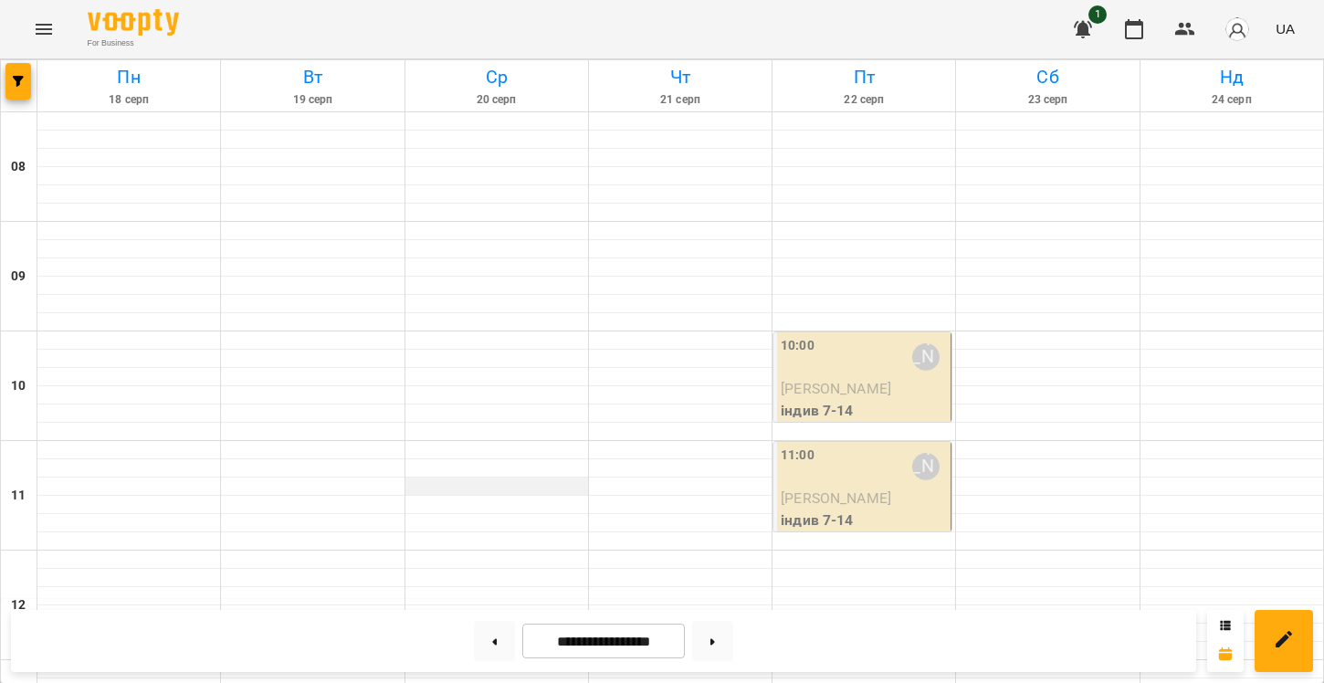
scroll to position [133, 0]
click at [716, 646] on button at bounding box center [712, 641] width 41 height 40
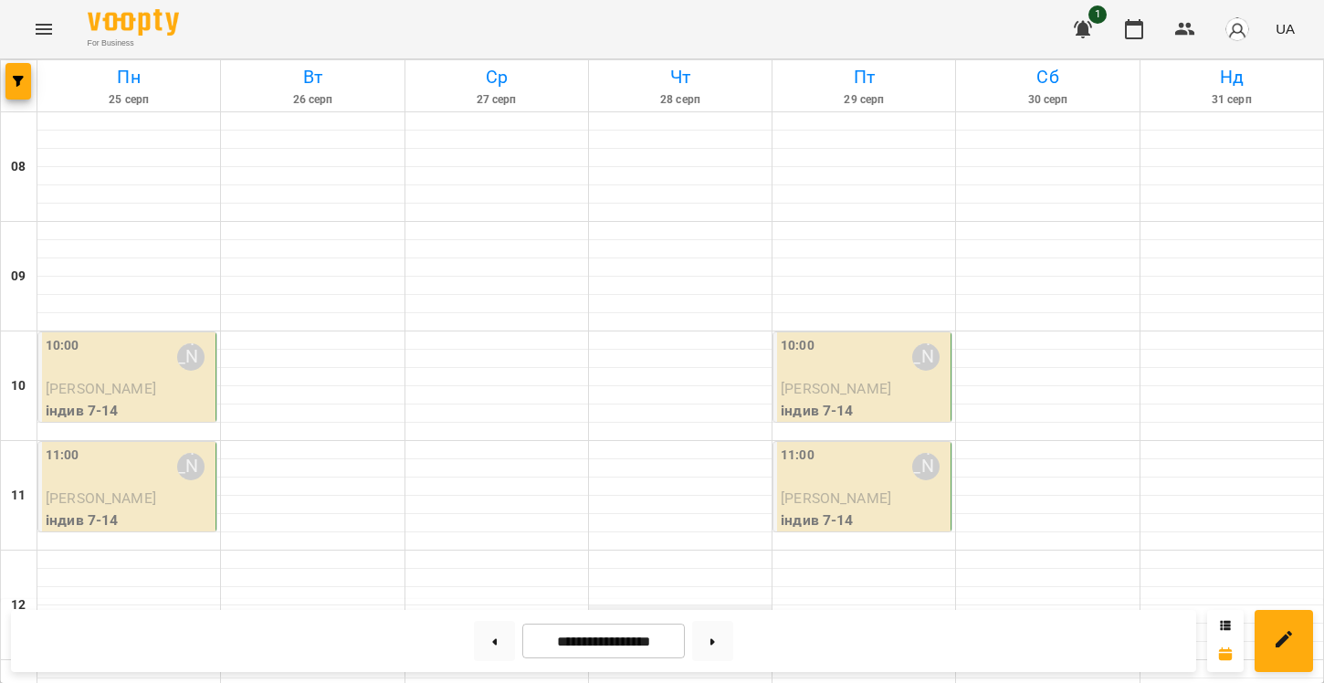
scroll to position [127, 0]
click at [484, 639] on button at bounding box center [494, 641] width 41 height 40
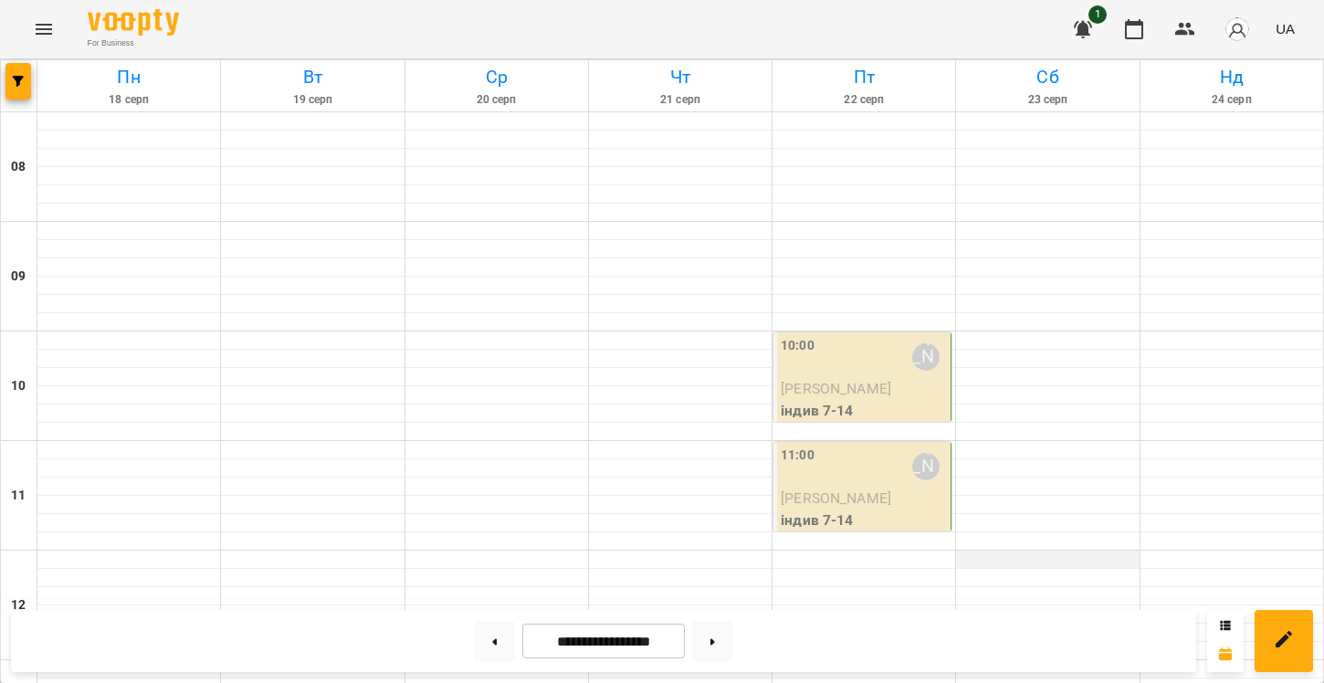
scroll to position [70, 0]
click at [1143, 386] on div at bounding box center [1231, 395] width 183 height 18
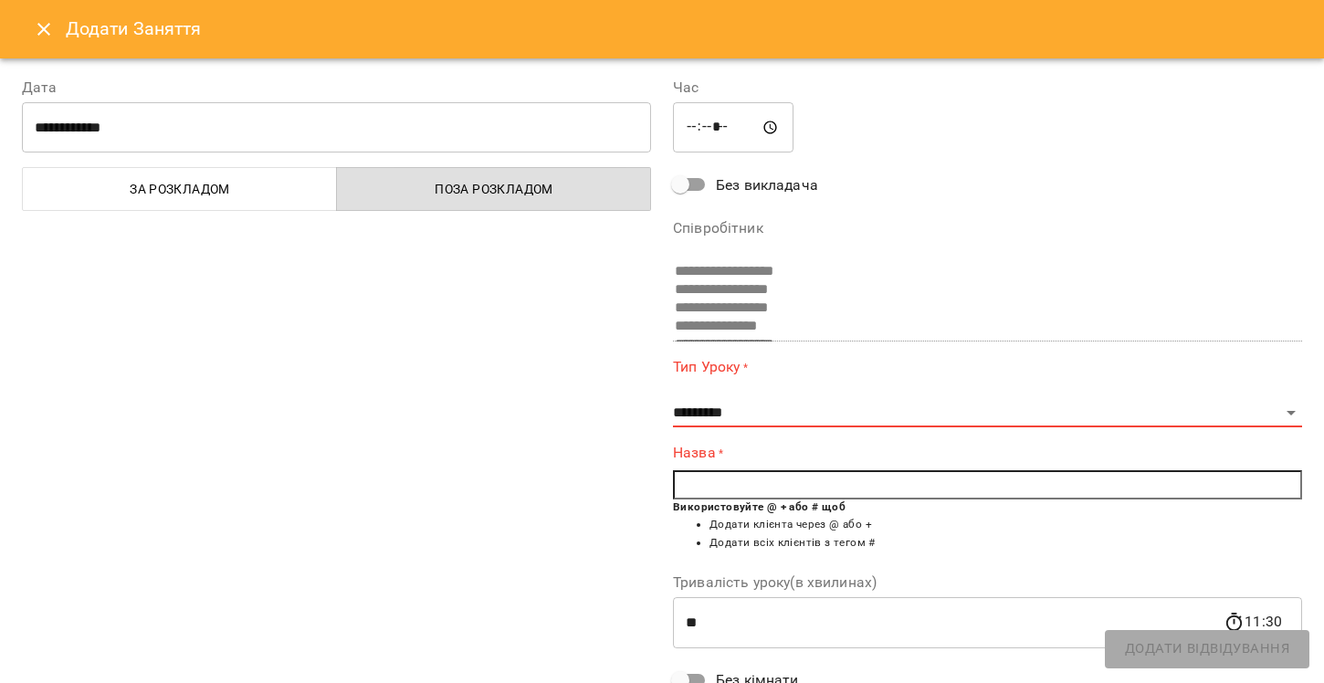
scroll to position [0, 0]
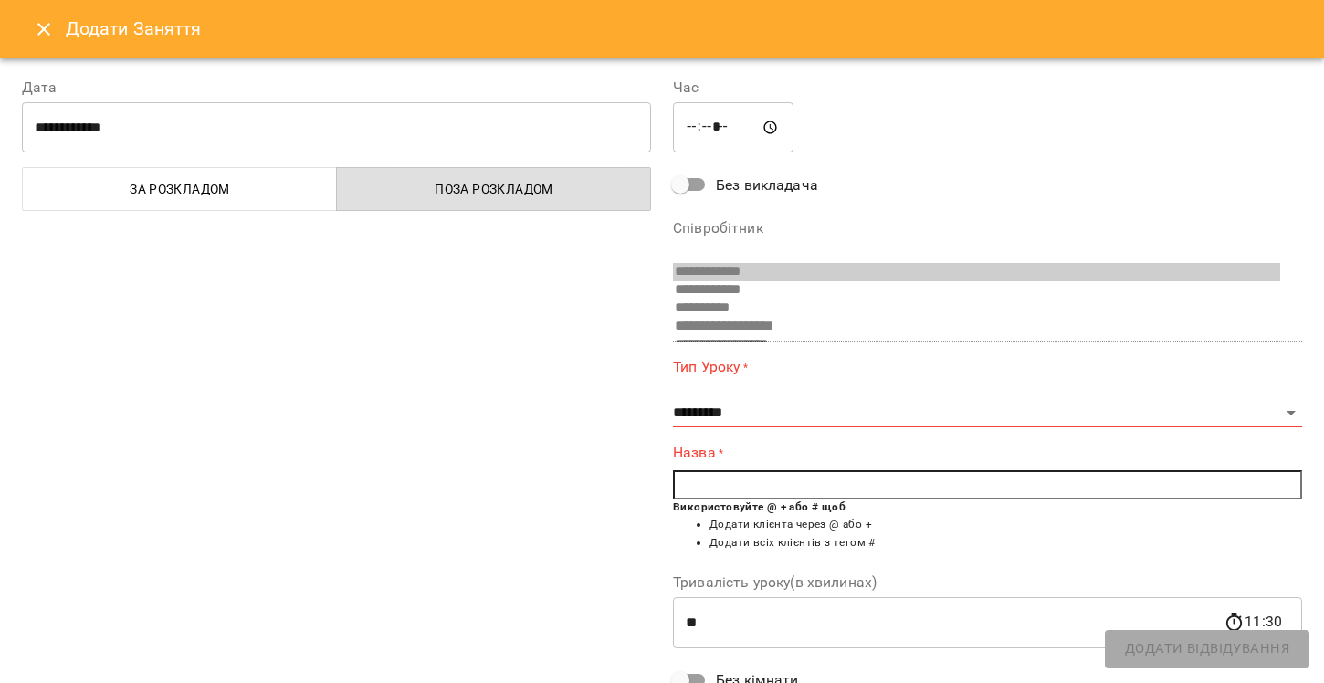
click at [37, 22] on icon "Close" at bounding box center [44, 29] width 22 height 22
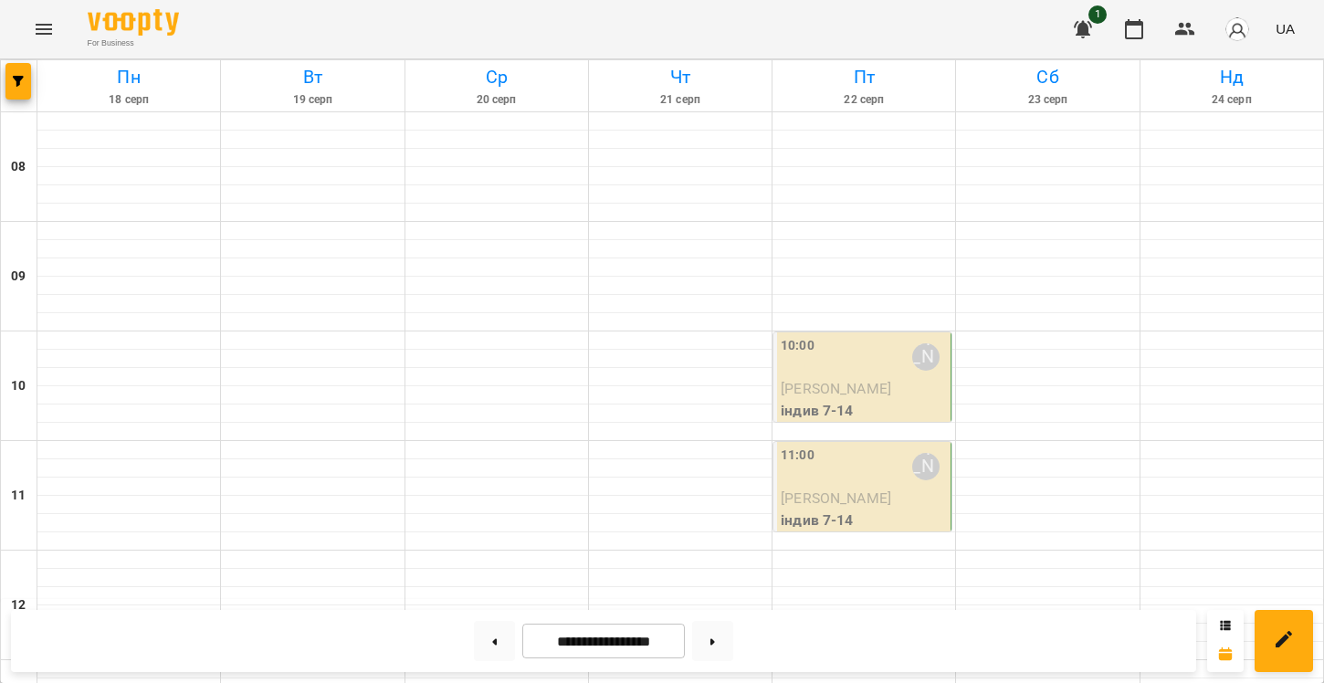
scroll to position [196, 0]
click at [718, 638] on button at bounding box center [712, 641] width 41 height 40
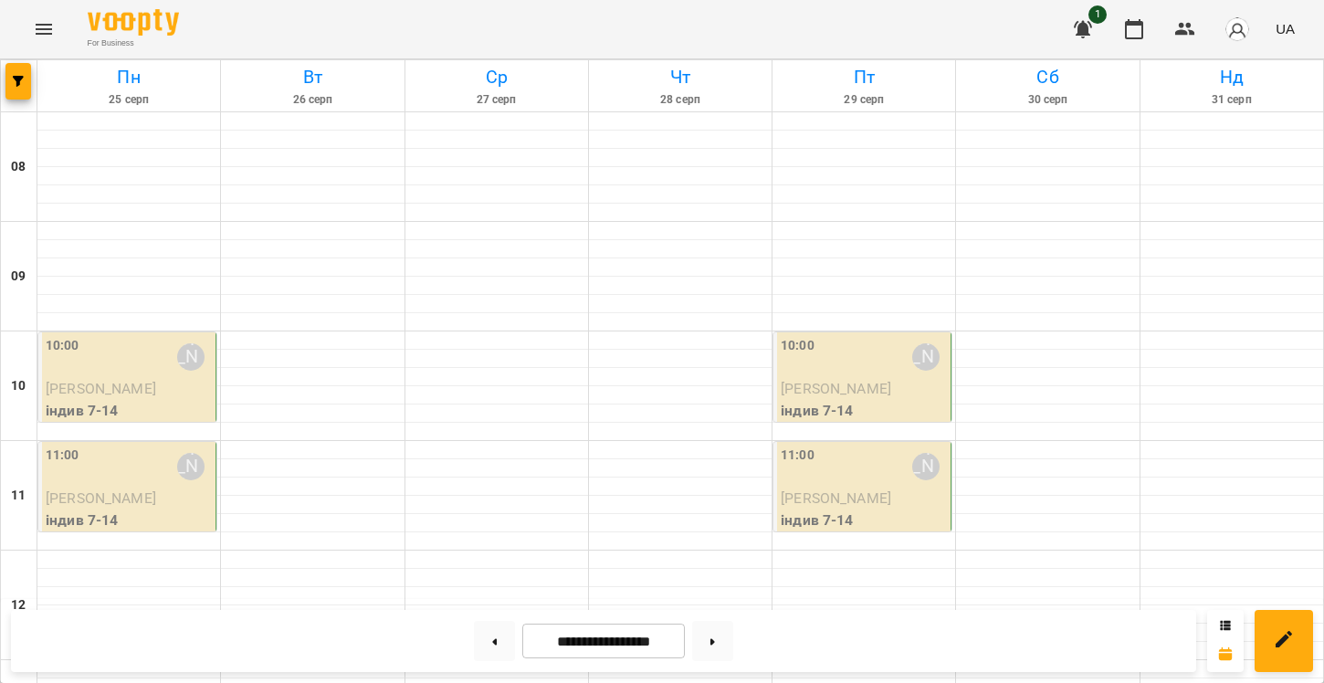
scroll to position [528, 0]
click at [719, 646] on button at bounding box center [712, 641] width 41 height 40
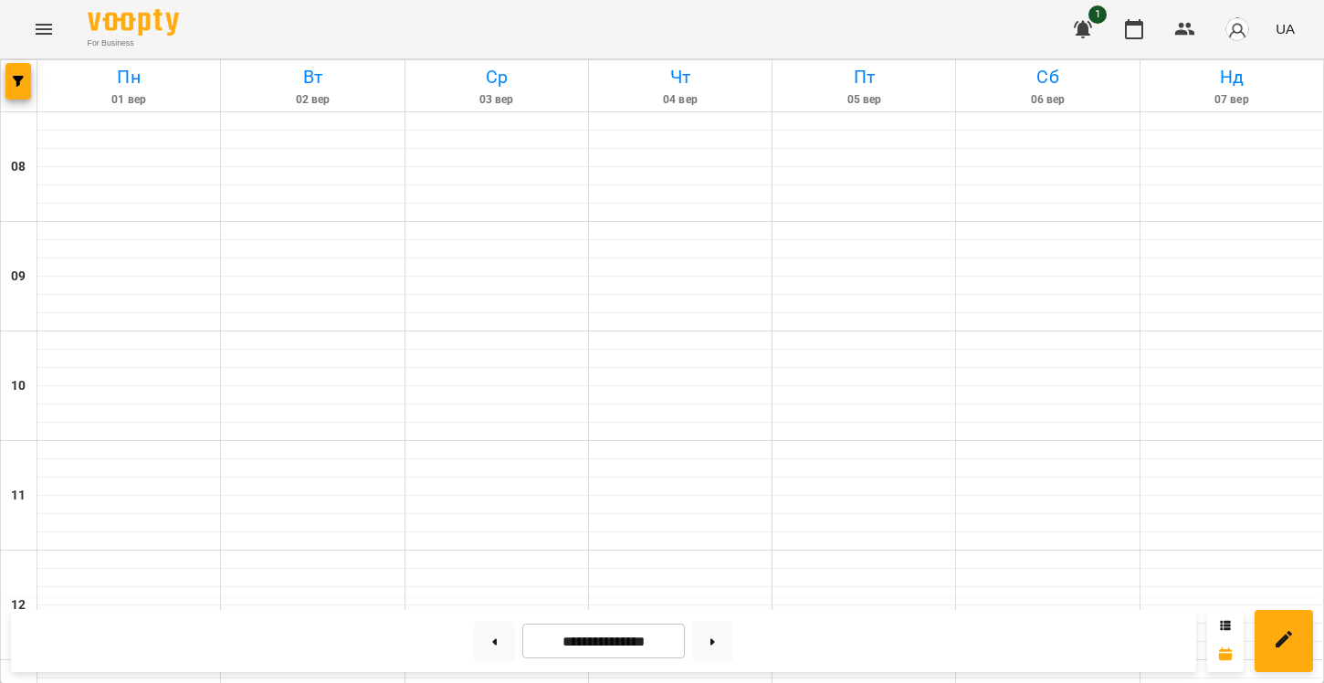
scroll to position [0, 0]
click at [486, 651] on button at bounding box center [494, 641] width 41 height 40
click at [727, 641] on button at bounding box center [712, 641] width 41 height 40
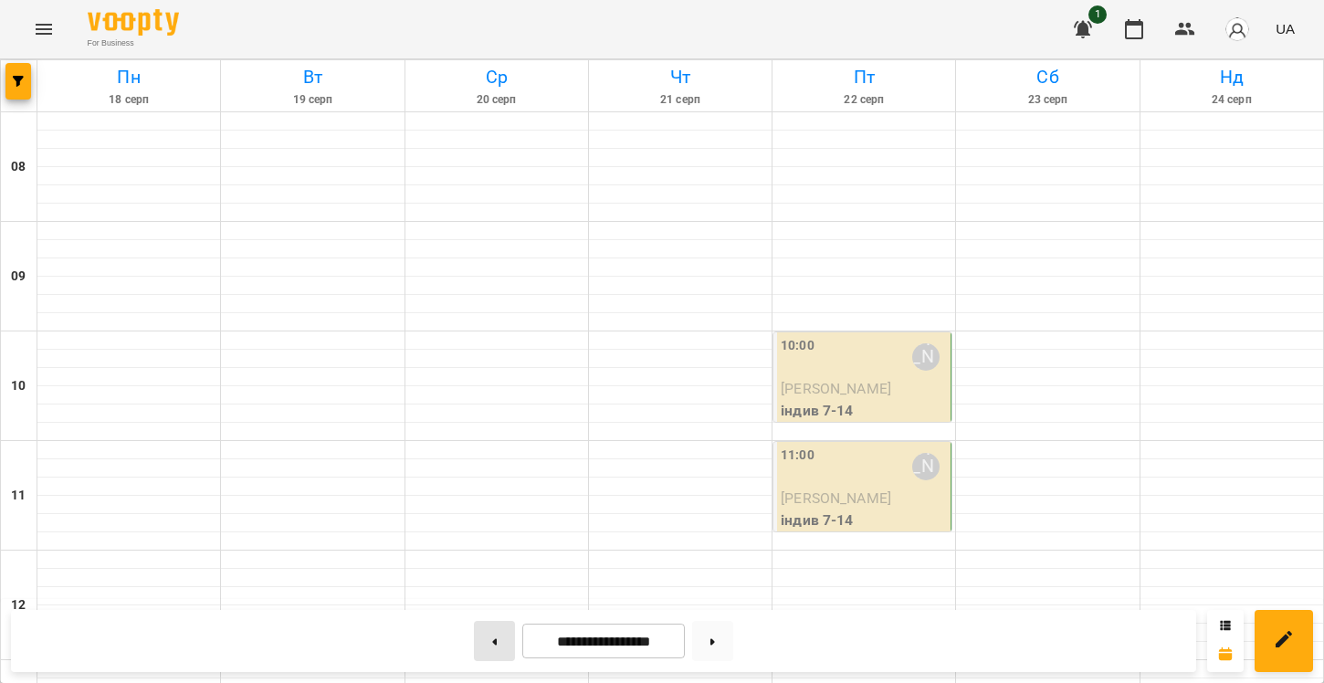
click at [492, 655] on button at bounding box center [494, 641] width 41 height 40
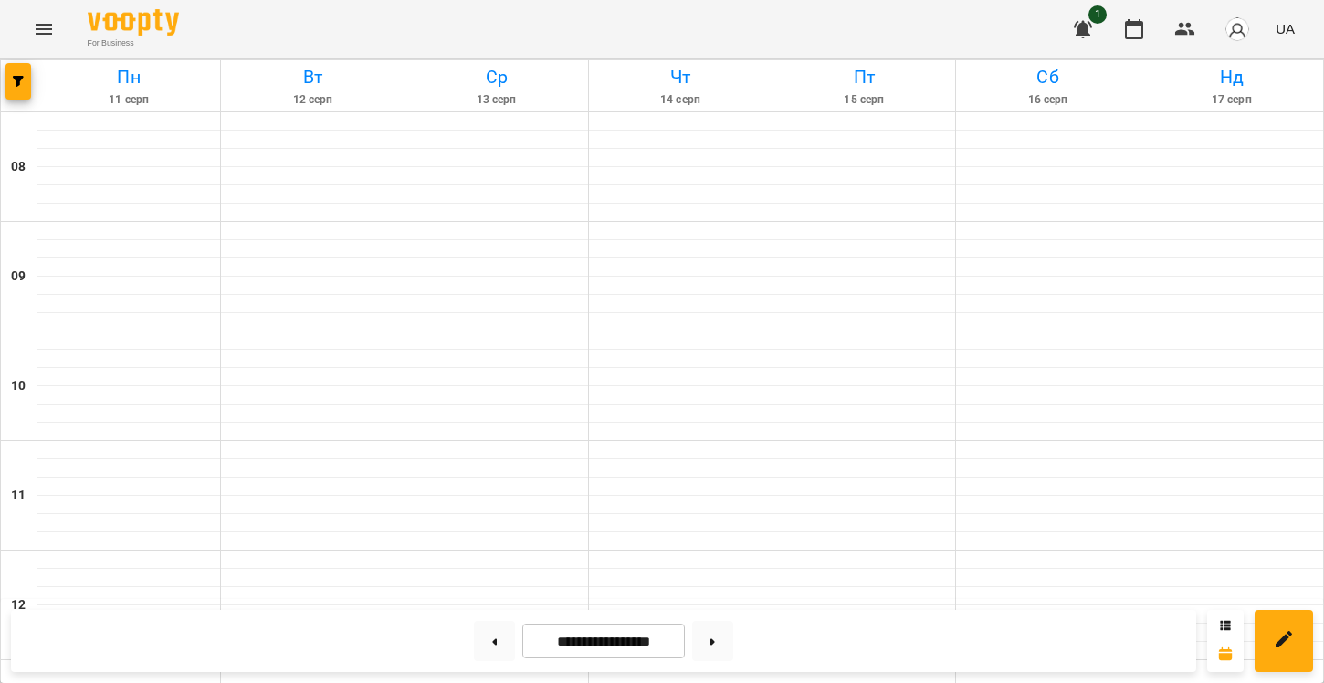
click at [699, 646] on div at bounding box center [713, 641] width 56 height 40
click at [715, 645] on button at bounding box center [712, 641] width 41 height 40
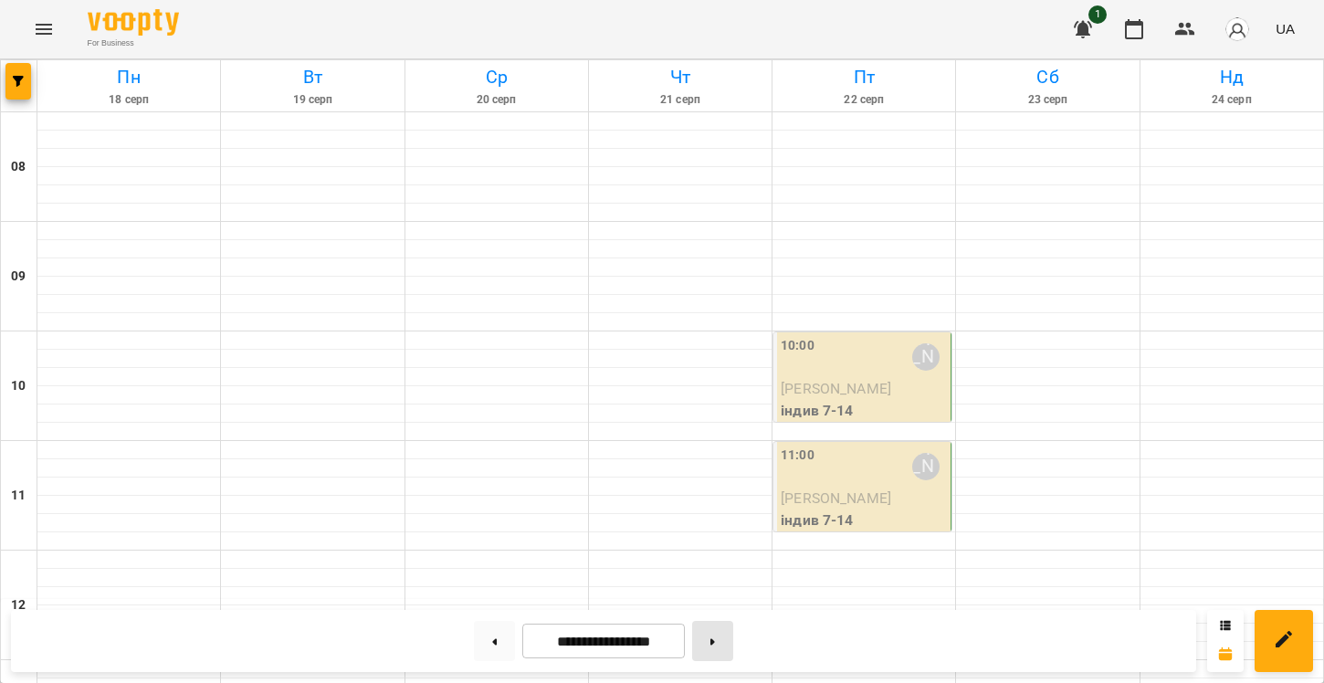
click at [715, 645] on button at bounding box center [712, 641] width 41 height 40
type input "**********"
